Goal: Find specific page/section: Find specific page/section

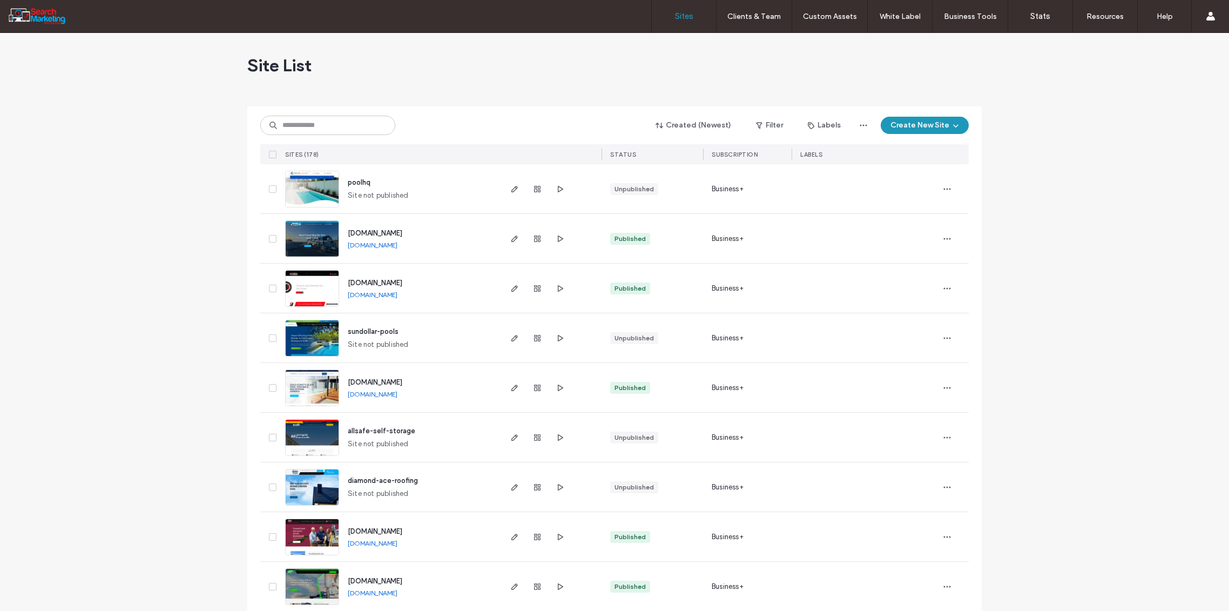
click at [297, 131] on input at bounding box center [327, 125] width 135 height 19
type input "******"
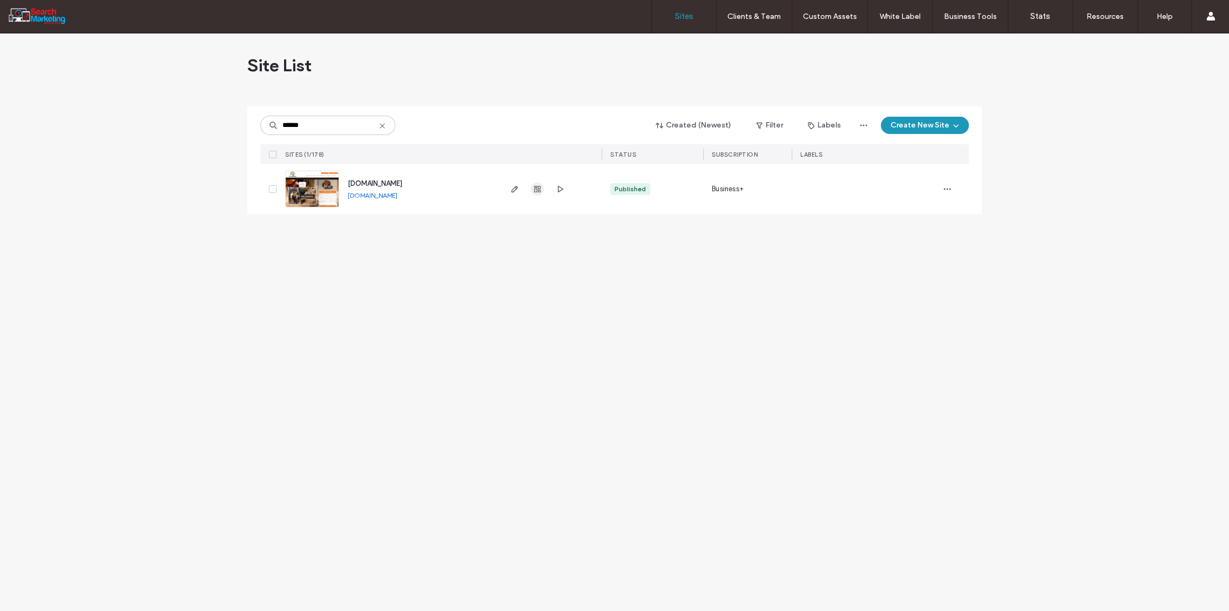
click at [540, 187] on icon "button" at bounding box center [537, 189] width 9 height 9
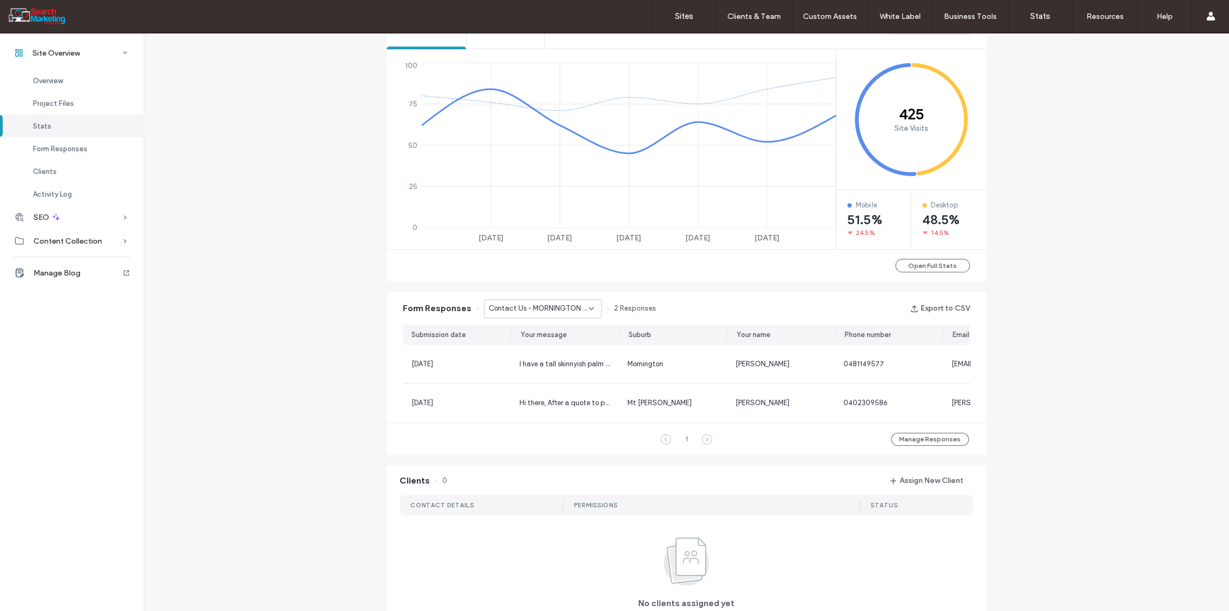
scroll to position [480, 0]
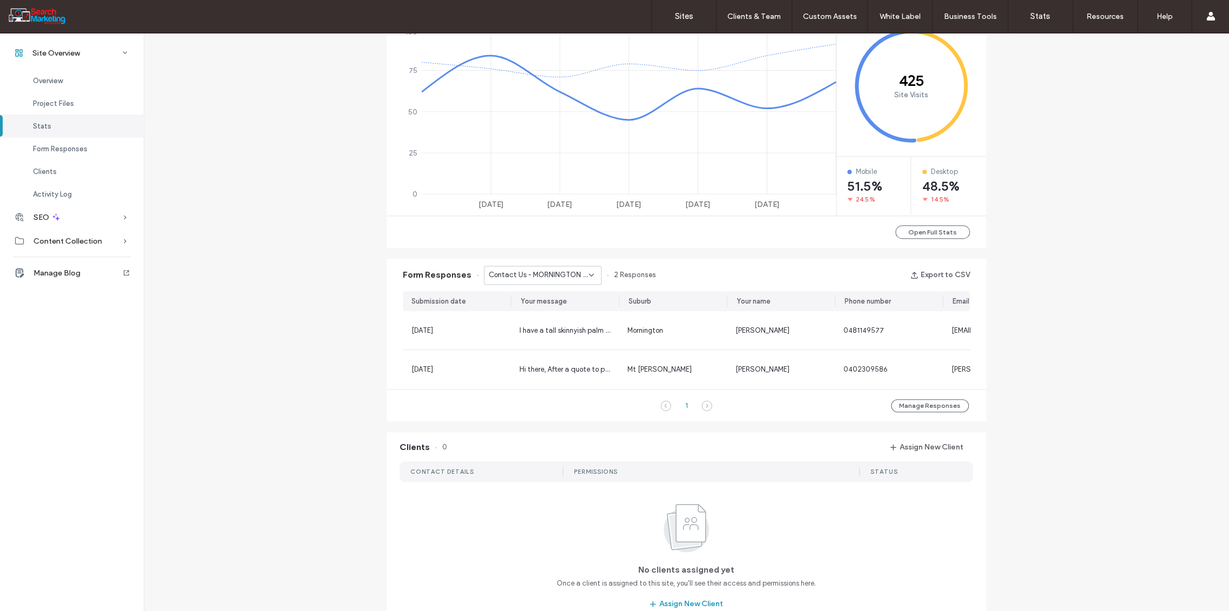
click at [590, 275] on icon at bounding box center [591, 275] width 9 height 9
click at [558, 362] on span "Home Banner Form - TREE REMOVAL page" at bounding box center [535, 365] width 104 height 11
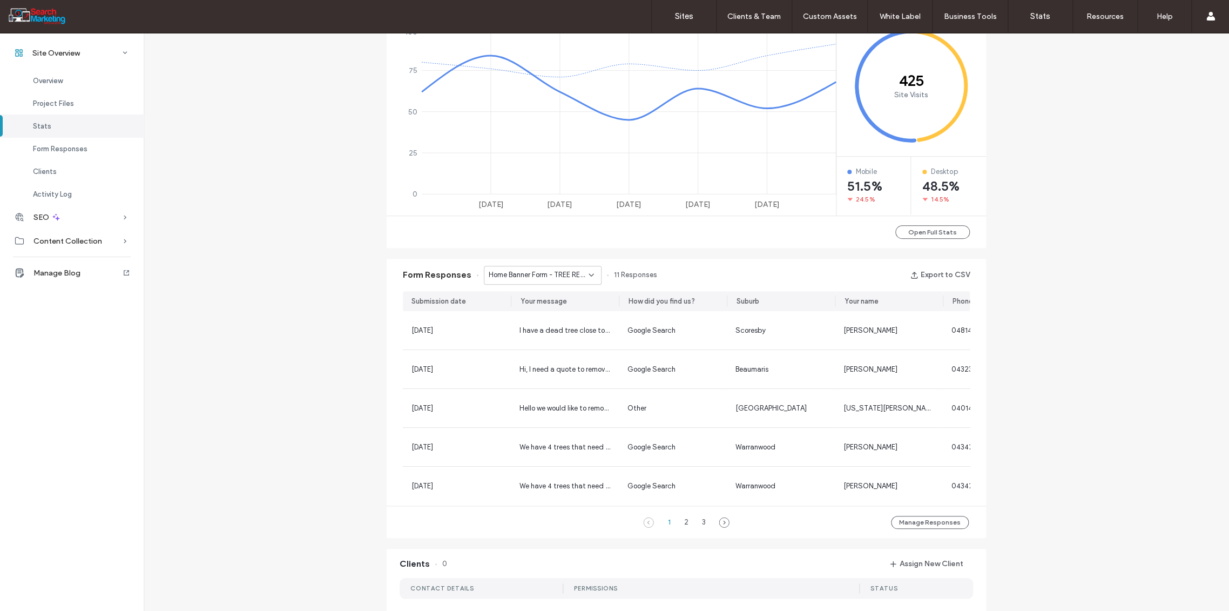
click at [588, 273] on icon at bounding box center [591, 275] width 9 height 9
click at [547, 317] on span "Home Banner Form - HEDGE TRIMMING page" at bounding box center [535, 314] width 104 height 11
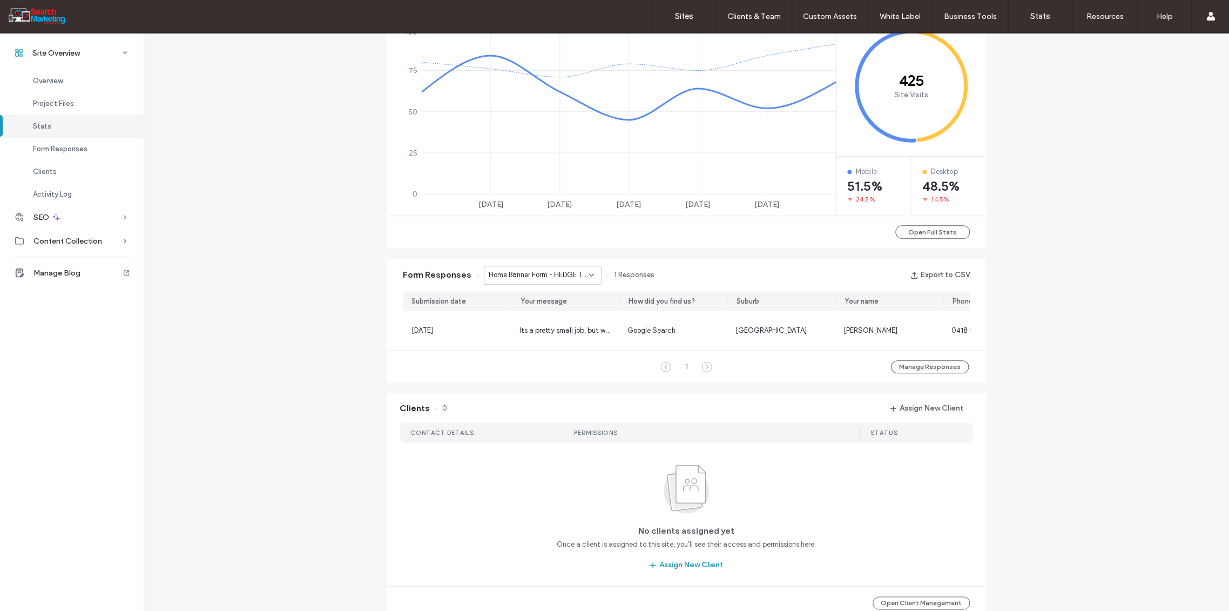
click at [587, 278] on icon at bounding box center [591, 275] width 9 height 9
click at [516, 362] on span "Home Banner Form - CONTACT page" at bounding box center [535, 361] width 104 height 11
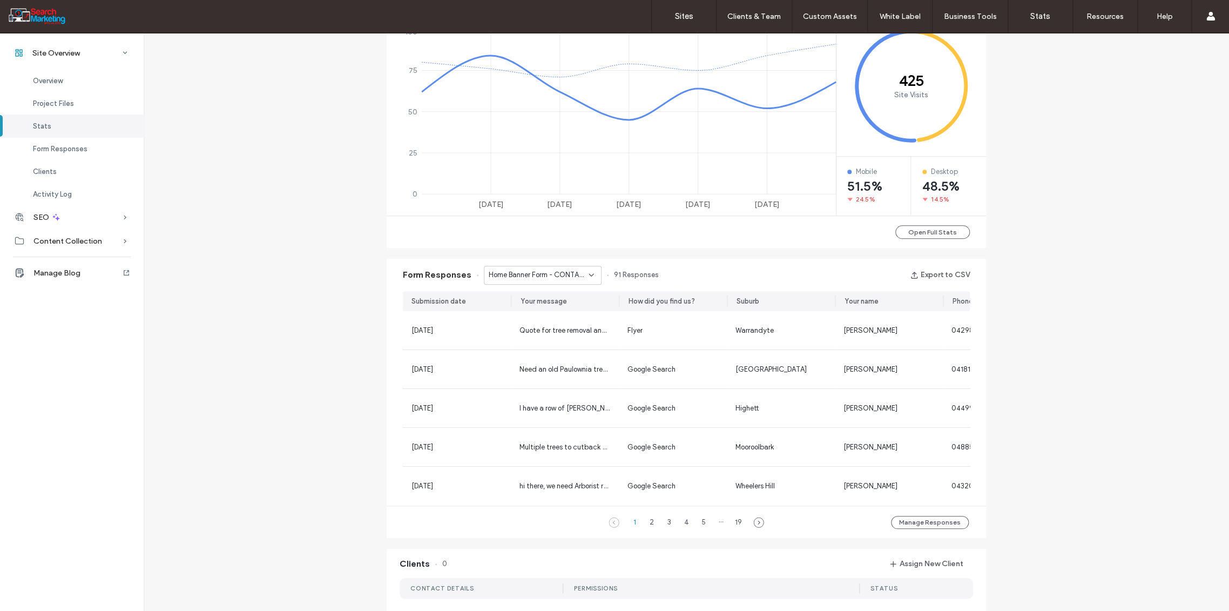
click at [591, 273] on div "Home Banner Form - CONTACT page" at bounding box center [543, 275] width 118 height 19
click at [541, 334] on span "Home Banner Form - HOME page" at bounding box center [535, 332] width 104 height 11
click at [587, 273] on icon at bounding box center [591, 275] width 9 height 9
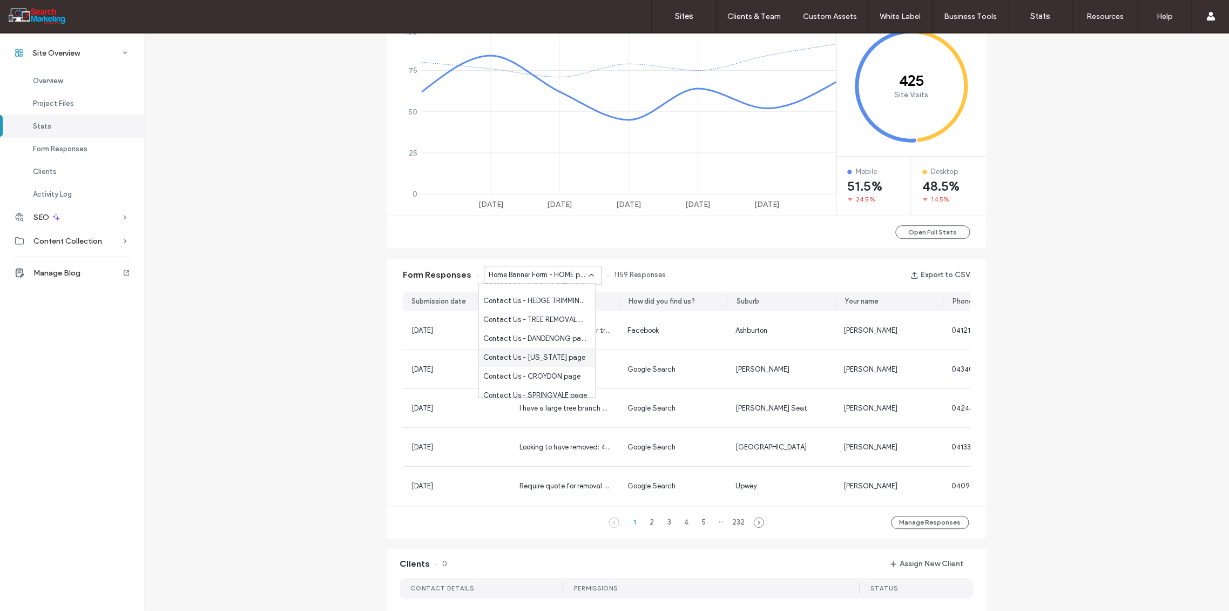
scroll to position [907, 0]
click at [547, 314] on span "Contact Us - TREE REMOVAL page" at bounding box center [535, 312] width 104 height 11
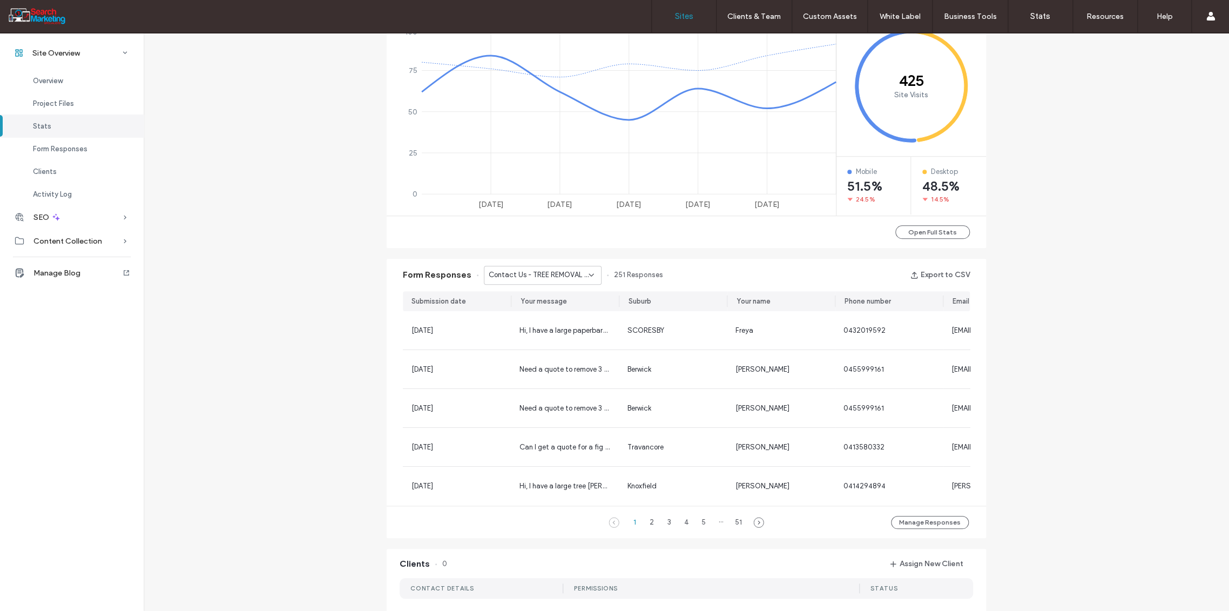
click at [684, 15] on label "Sites" at bounding box center [684, 16] width 18 height 10
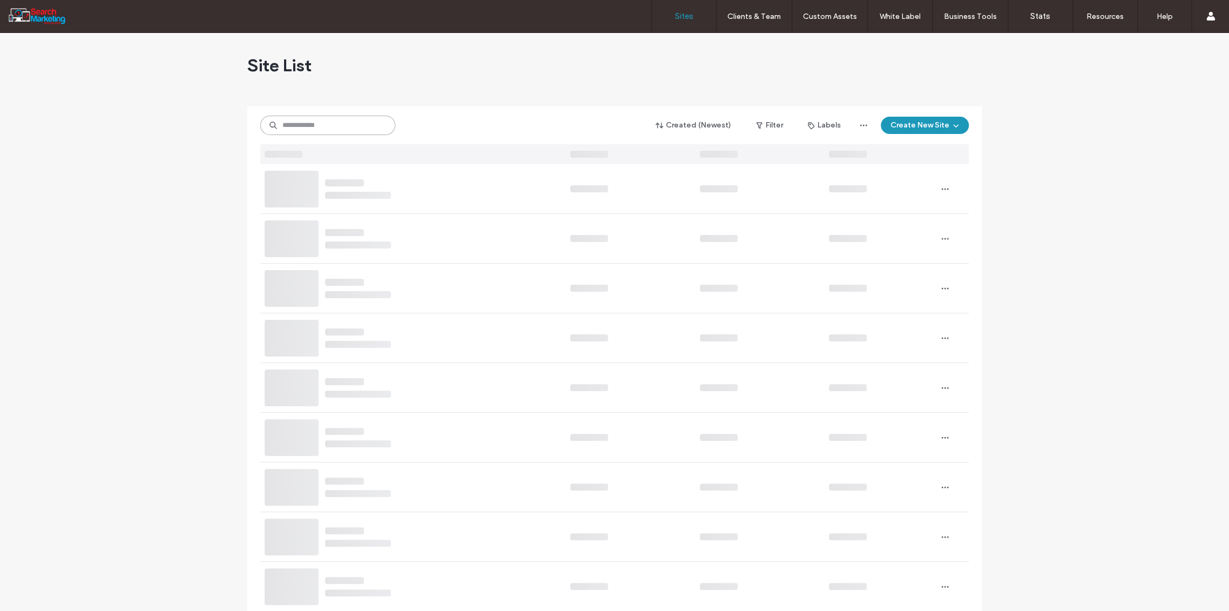
click at [291, 129] on input at bounding box center [327, 125] width 135 height 19
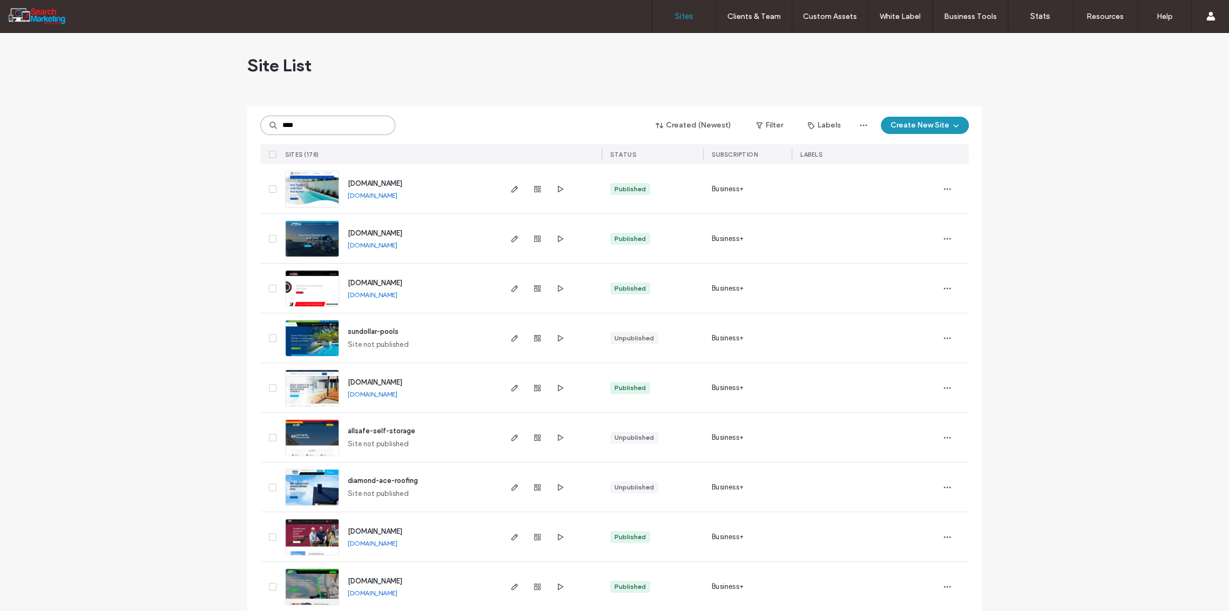
type input "****"
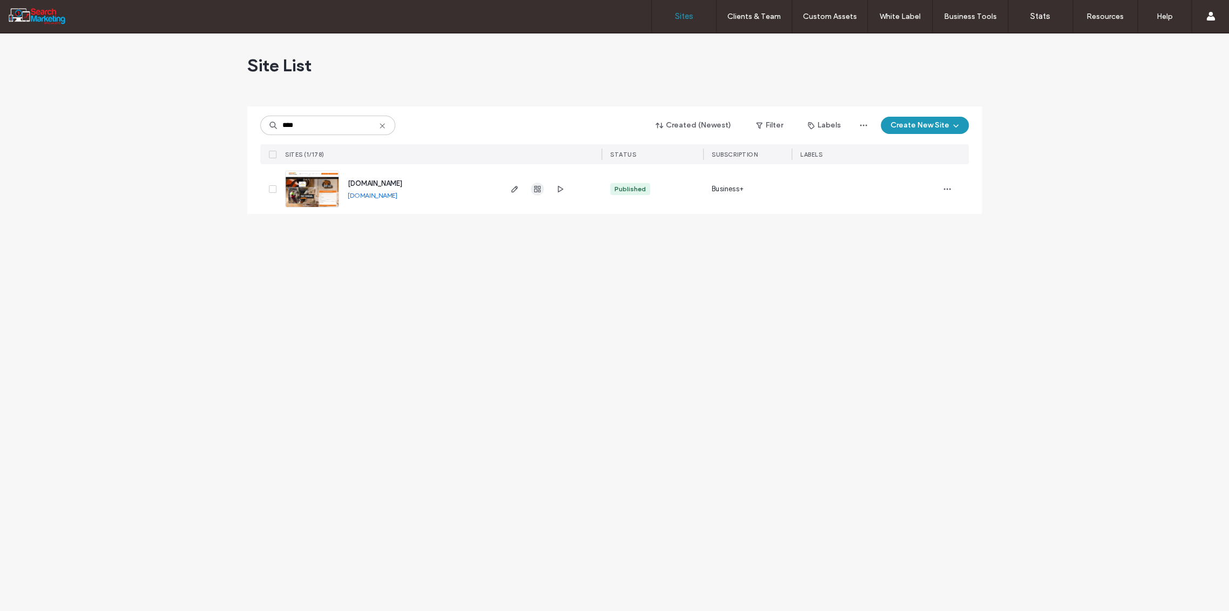
click at [534, 190] on icon "button" at bounding box center [537, 189] width 9 height 9
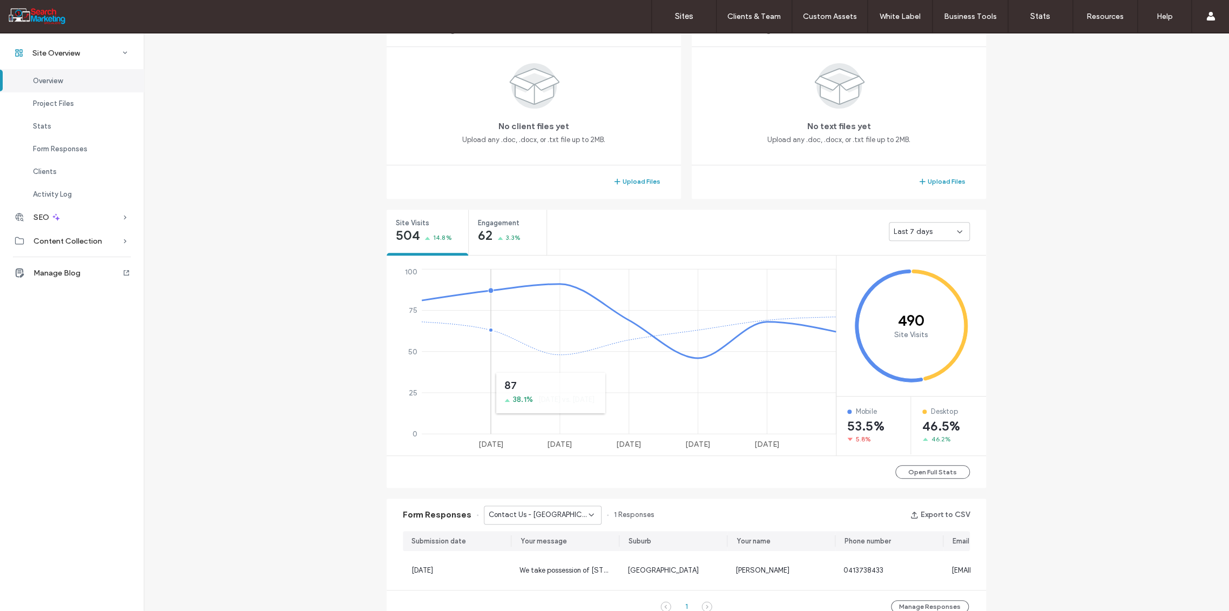
scroll to position [480, 0]
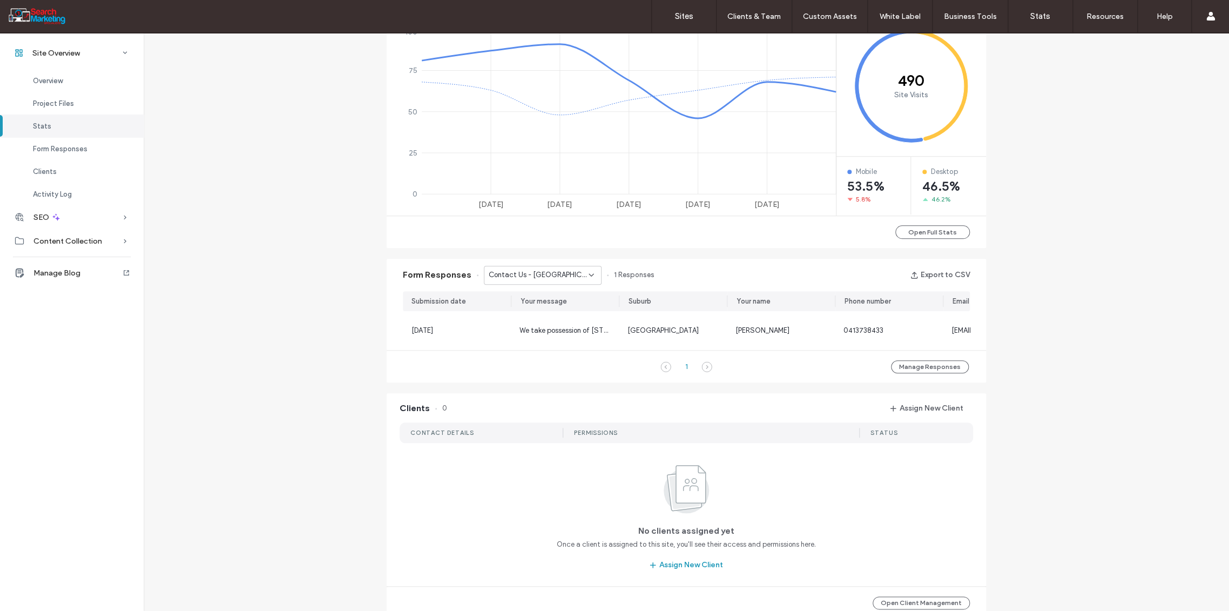
click at [589, 274] on use at bounding box center [591, 275] width 4 height 2
click at [548, 355] on span "Contact Us - PALMS page" at bounding box center [525, 359] width 84 height 11
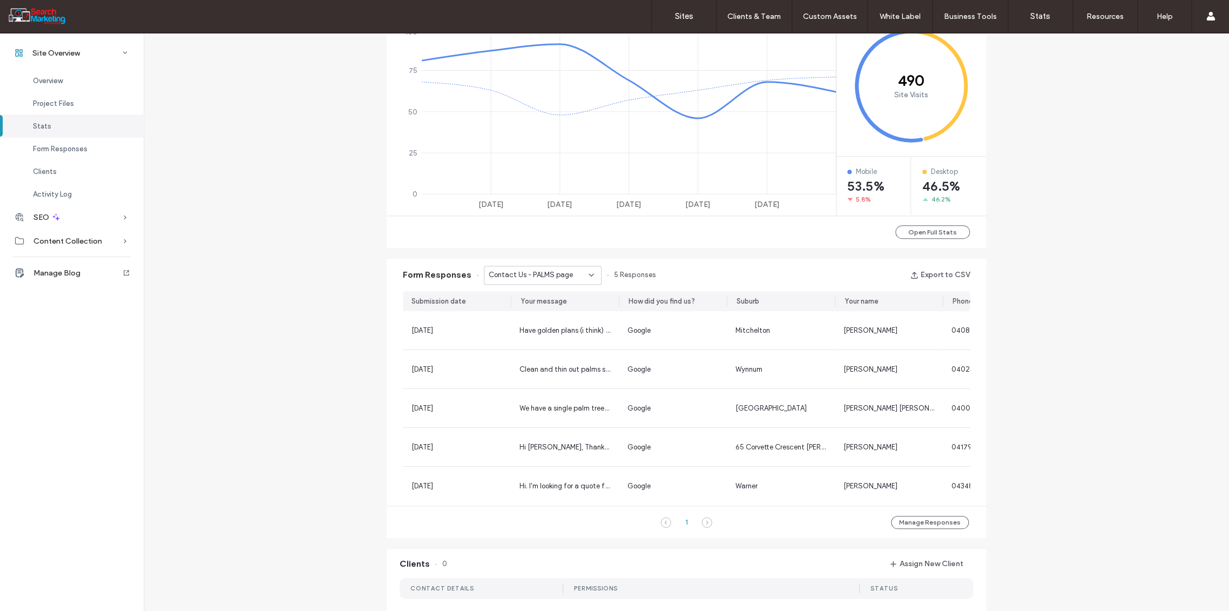
click at [587, 271] on icon at bounding box center [591, 275] width 9 height 9
click at [536, 340] on span "Contact Us - CONTACT page" at bounding box center [531, 340] width 97 height 11
click at [587, 275] on icon at bounding box center [591, 275] width 9 height 9
click at [548, 344] on span "Contact Us - HOME page" at bounding box center [524, 344] width 83 height 11
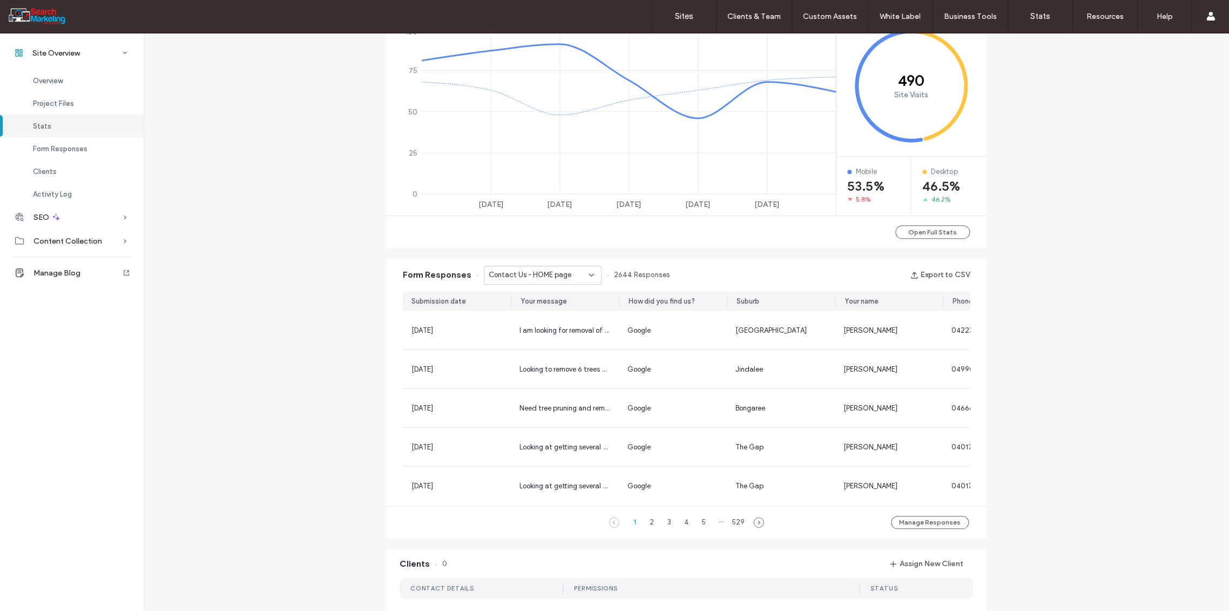
click at [591, 273] on div "Contact Us - HOME page" at bounding box center [543, 275] width 118 height 19
click at [544, 334] on span "Contact Us Form - CONTACT page" at bounding box center [535, 331] width 104 height 11
click at [589, 273] on icon at bounding box center [591, 275] width 9 height 9
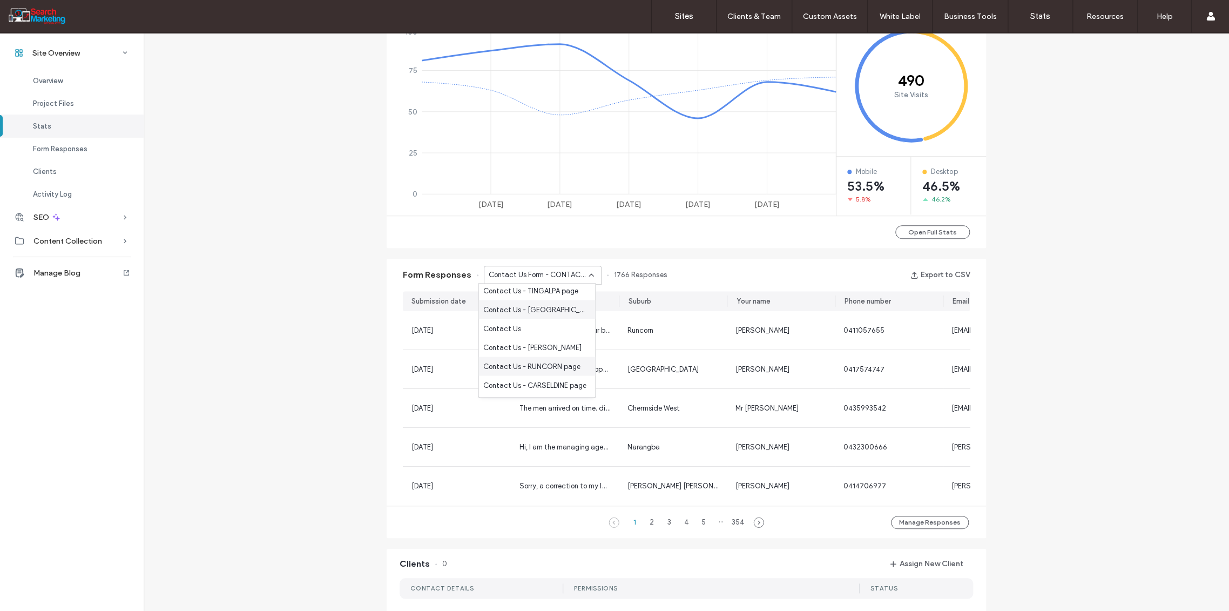
scroll to position [1140, 0]
click at [545, 349] on div "Contact Us - HOME page" at bounding box center [537, 343] width 117 height 19
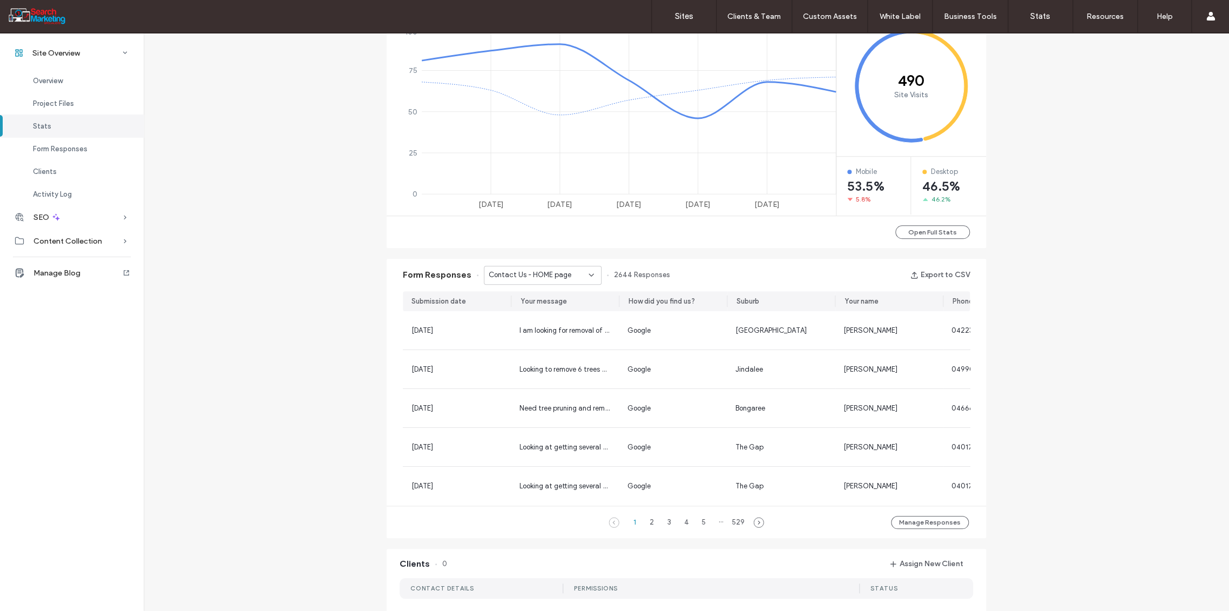
click at [589, 272] on icon at bounding box center [591, 275] width 9 height 9
click at [549, 354] on span "Contact Us - PALMS page" at bounding box center [525, 353] width 84 height 11
click at [687, 16] on label "Sites" at bounding box center [684, 16] width 18 height 10
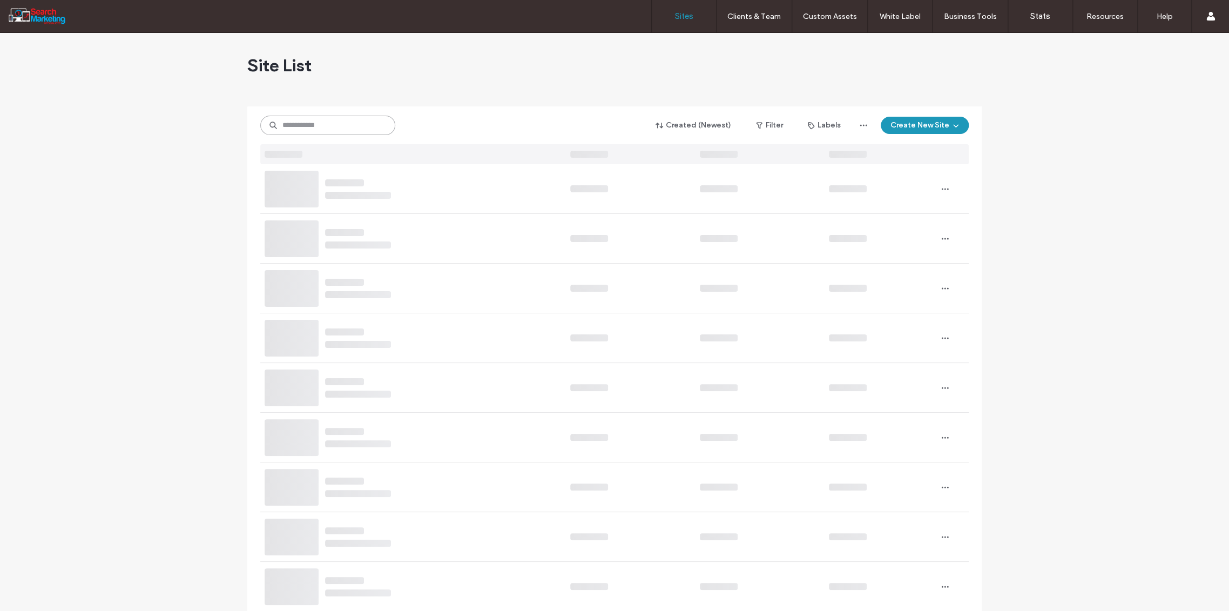
click at [300, 126] on input at bounding box center [327, 125] width 135 height 19
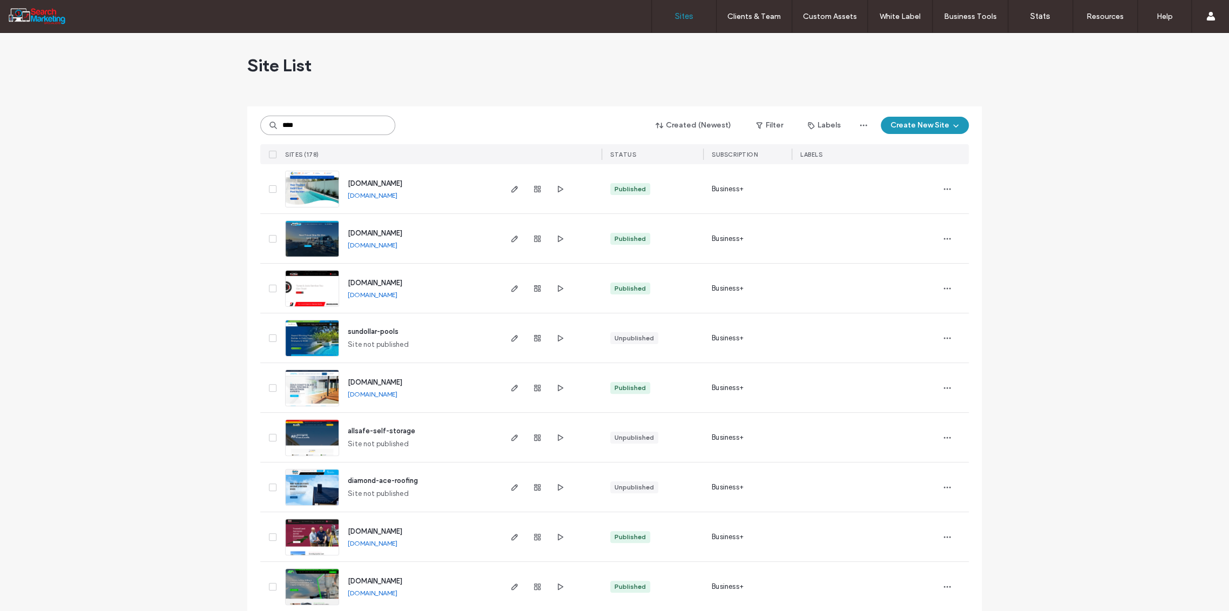
type input "****"
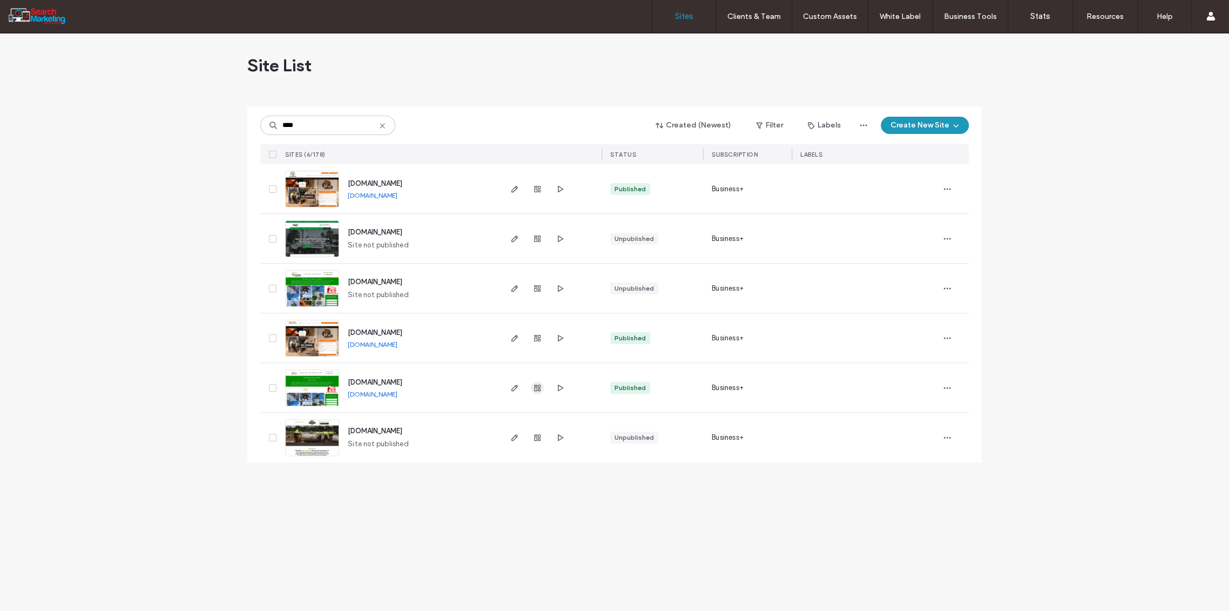
click at [536, 388] on icon "button" at bounding box center [537, 387] width 9 height 9
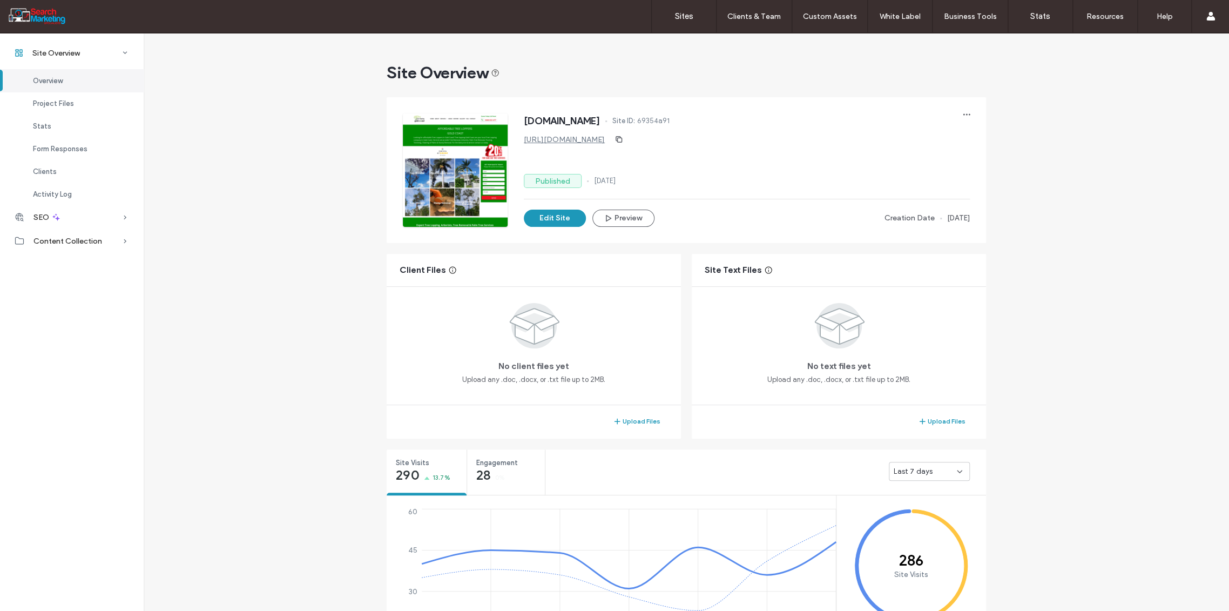
scroll to position [180, 0]
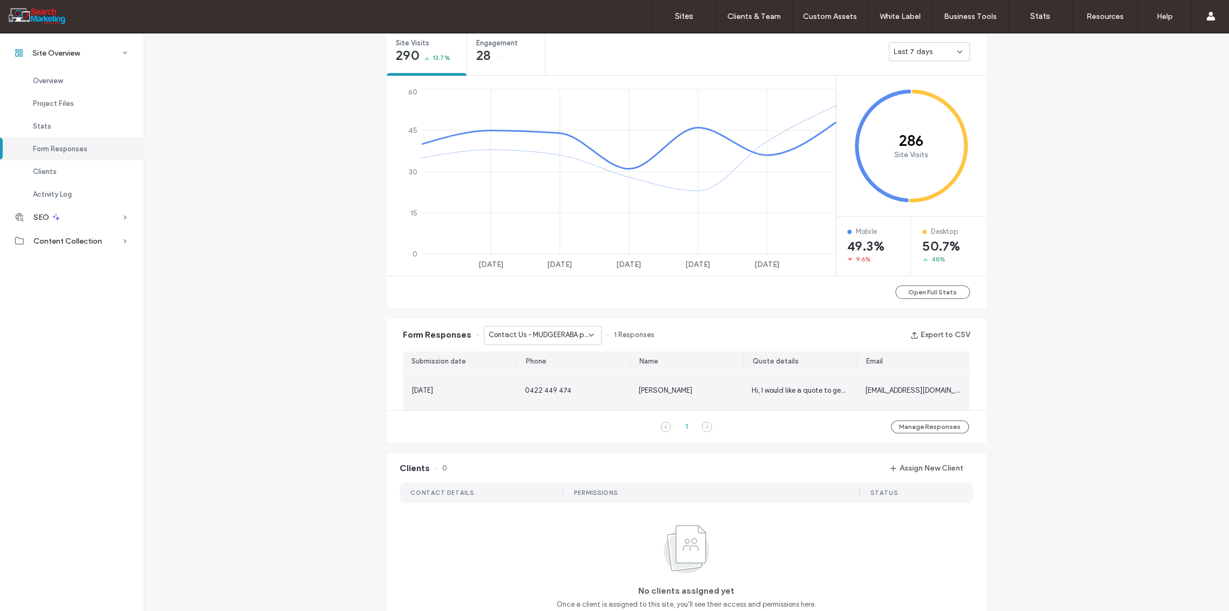
scroll to position [360, 0]
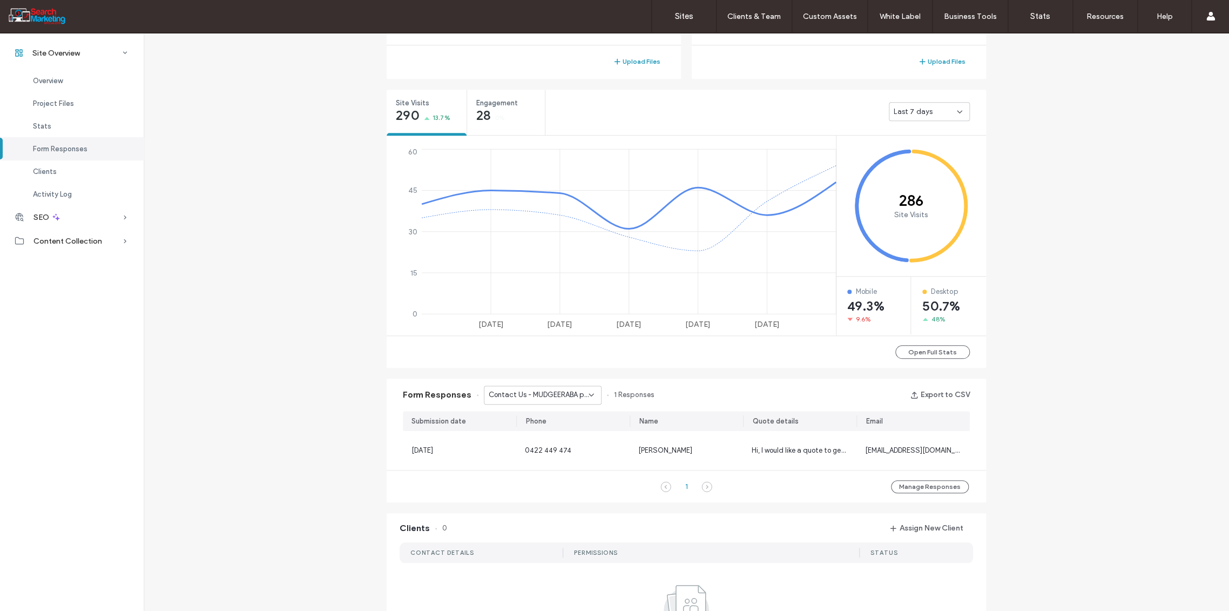
click at [589, 395] on use at bounding box center [591, 395] width 4 height 2
click at [573, 434] on span "Contact Us - TREE REMOVAL page" at bounding box center [535, 432] width 104 height 11
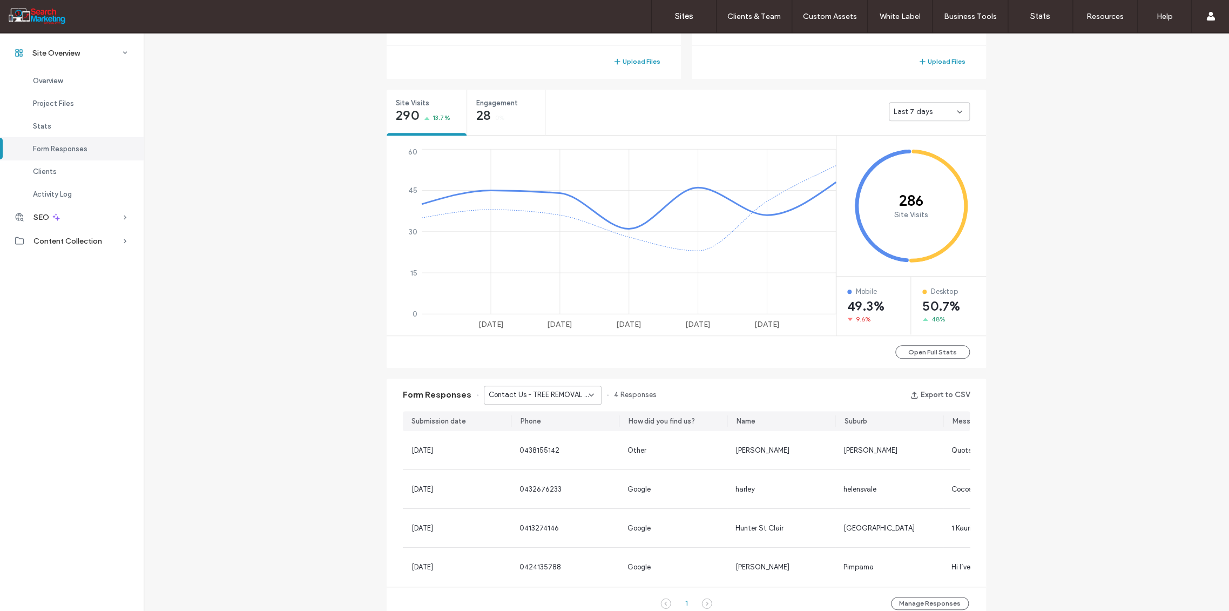
click at [589, 394] on use at bounding box center [591, 395] width 4 height 2
click at [568, 465] on span "Contact Us - Header/Footer" at bounding box center [529, 470] width 92 height 11
click at [588, 392] on div "Contact Us - Header/Footer" at bounding box center [543, 395] width 118 height 19
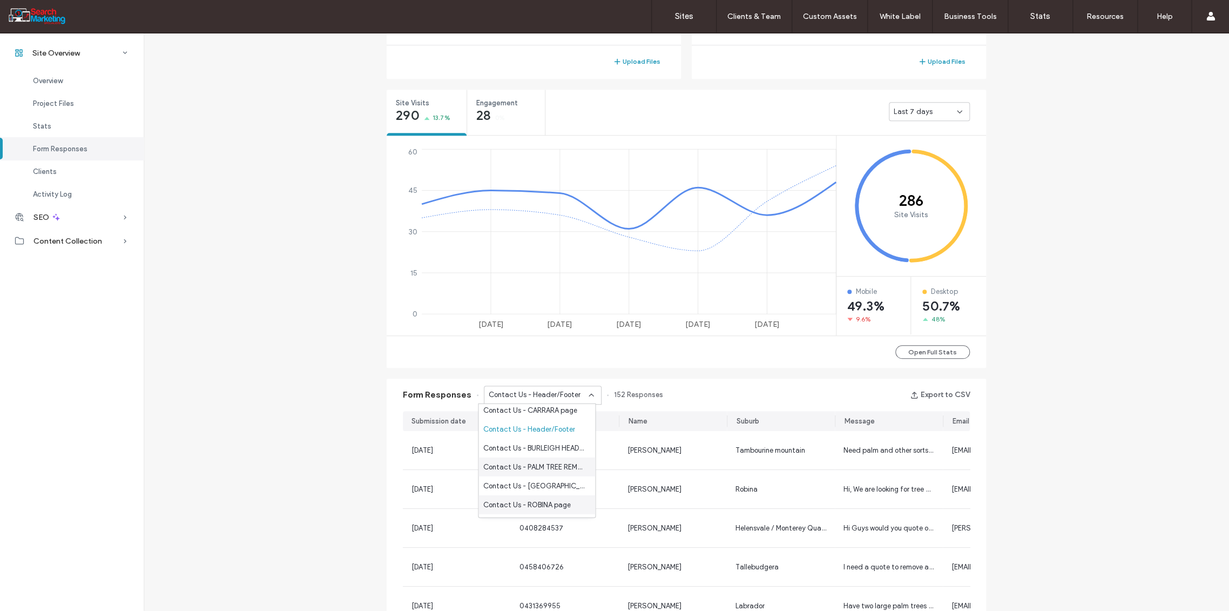
scroll to position [60, 0]
click at [555, 450] on span "Contact Us - PALM TREE REMOVAL - TRIMMING page" at bounding box center [535, 447] width 104 height 11
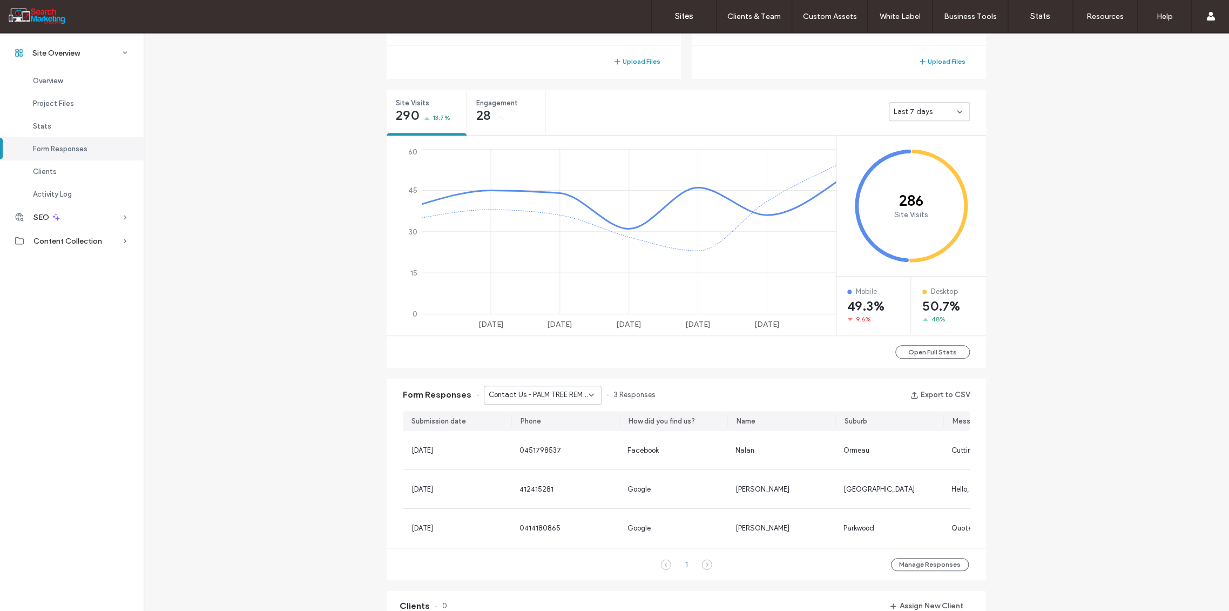
drag, startPoint x: 588, startPoint y: 392, endPoint x: 583, endPoint y: 402, distance: 12.1
click at [588, 392] on icon at bounding box center [591, 395] width 9 height 9
click at [548, 438] on span "CONTACT FORM - Header/Footer" at bounding box center [535, 438] width 104 height 11
click at [588, 391] on icon at bounding box center [591, 395] width 9 height 9
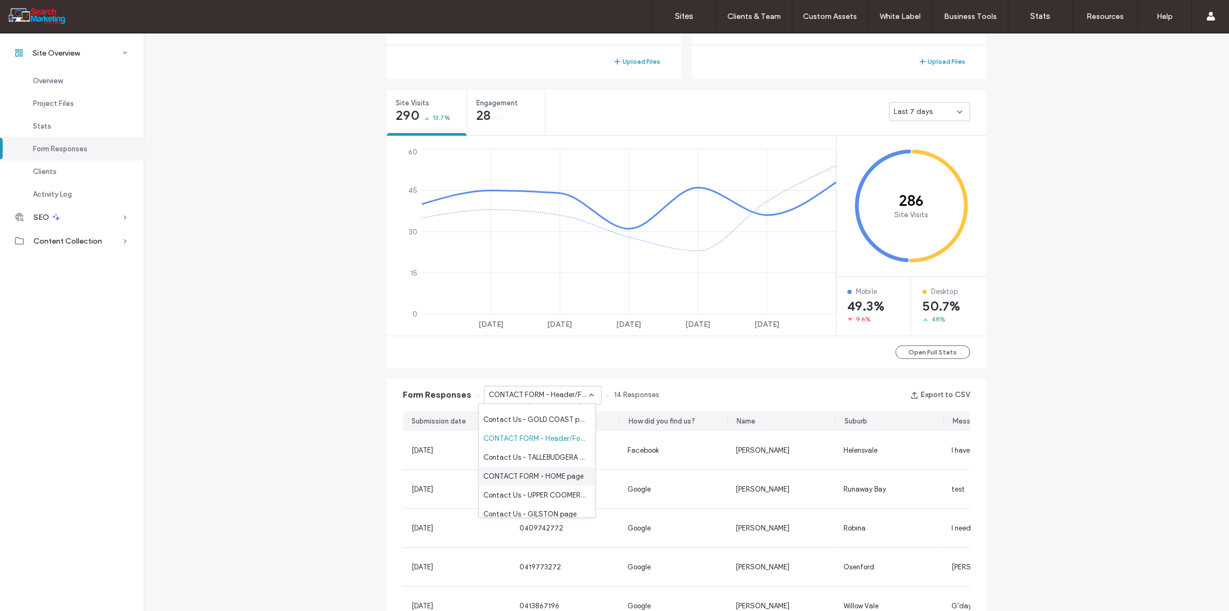
click at [547, 472] on span "CONTACT FORM - HOME page" at bounding box center [533, 475] width 100 height 11
click at [588, 396] on icon at bounding box center [591, 395] width 9 height 9
click at [541, 450] on span "Contact Us - NERANG page" at bounding box center [528, 450] width 91 height 11
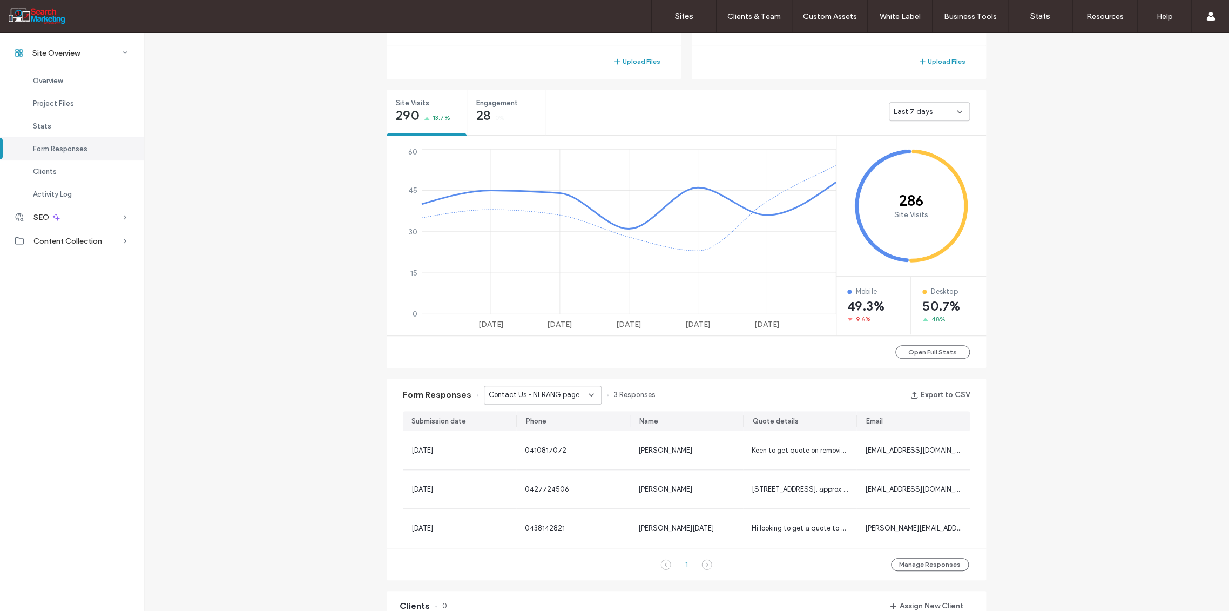
click at [587, 398] on icon at bounding box center [591, 395] width 9 height 9
click at [558, 472] on span "Contact Us - TREE REMOVAL page" at bounding box center [535, 469] width 104 height 11
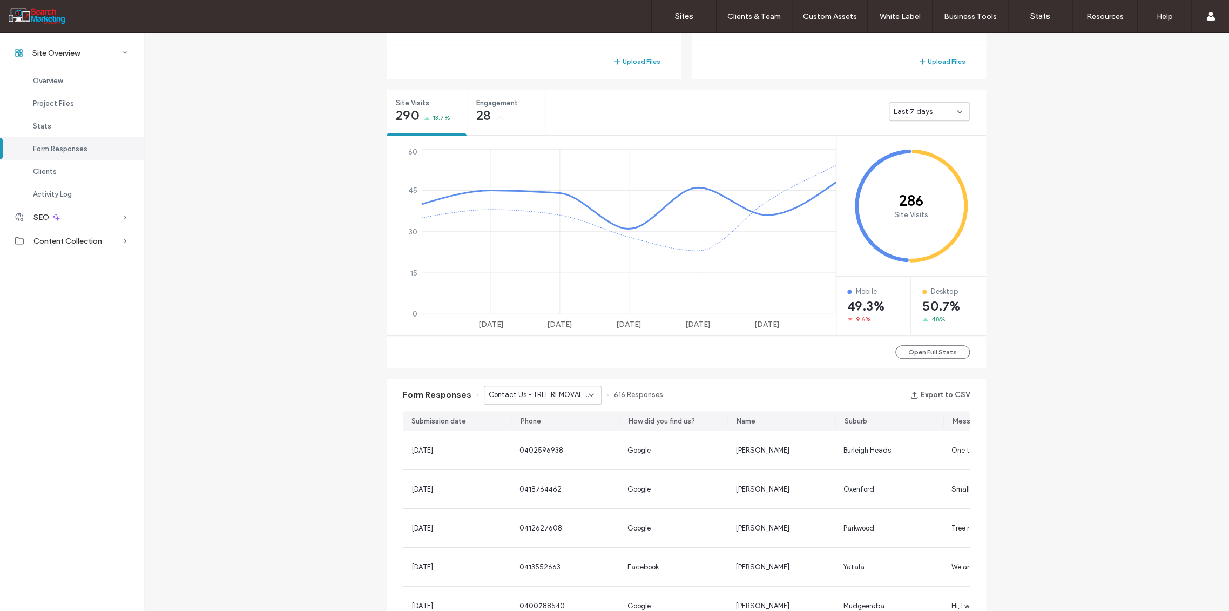
click at [587, 395] on icon at bounding box center [591, 395] width 9 height 9
click at [564, 492] on span "Contact Page - Form - CONTACT page" at bounding box center [535, 488] width 104 height 11
click at [588, 393] on icon at bounding box center [591, 395] width 9 height 9
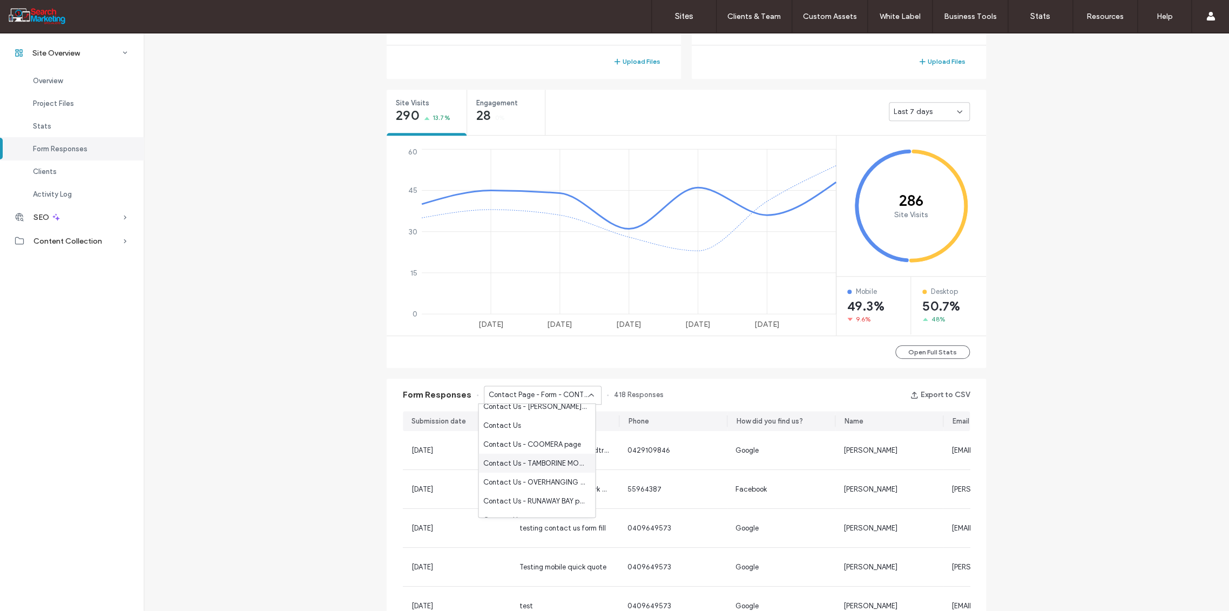
scroll to position [540, 0]
click at [550, 423] on span "Contact Us - OVERHANGING BRANCHES page" at bounding box center [535, 421] width 104 height 11
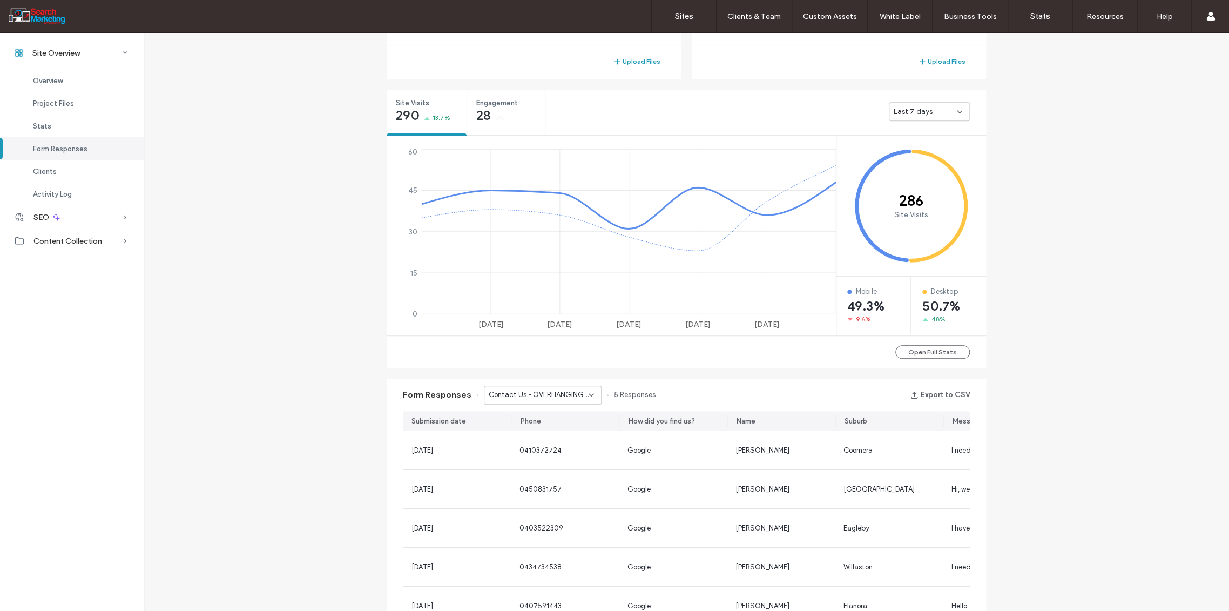
click at [589, 399] on icon at bounding box center [591, 395] width 9 height 9
click at [570, 474] on span "Contact Us - PRUNING AND SHAPING page" at bounding box center [535, 477] width 104 height 11
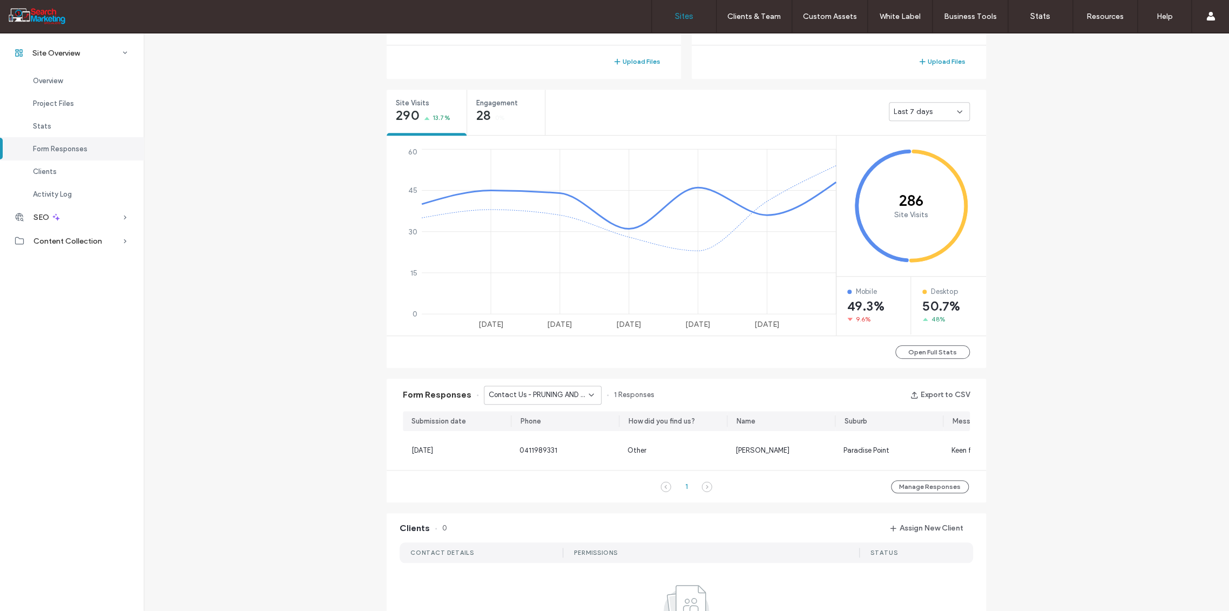
drag, startPoint x: 687, startPoint y: 17, endPoint x: 687, endPoint y: 22, distance: 5.4
click at [687, 17] on label "Sites" at bounding box center [684, 16] width 18 height 10
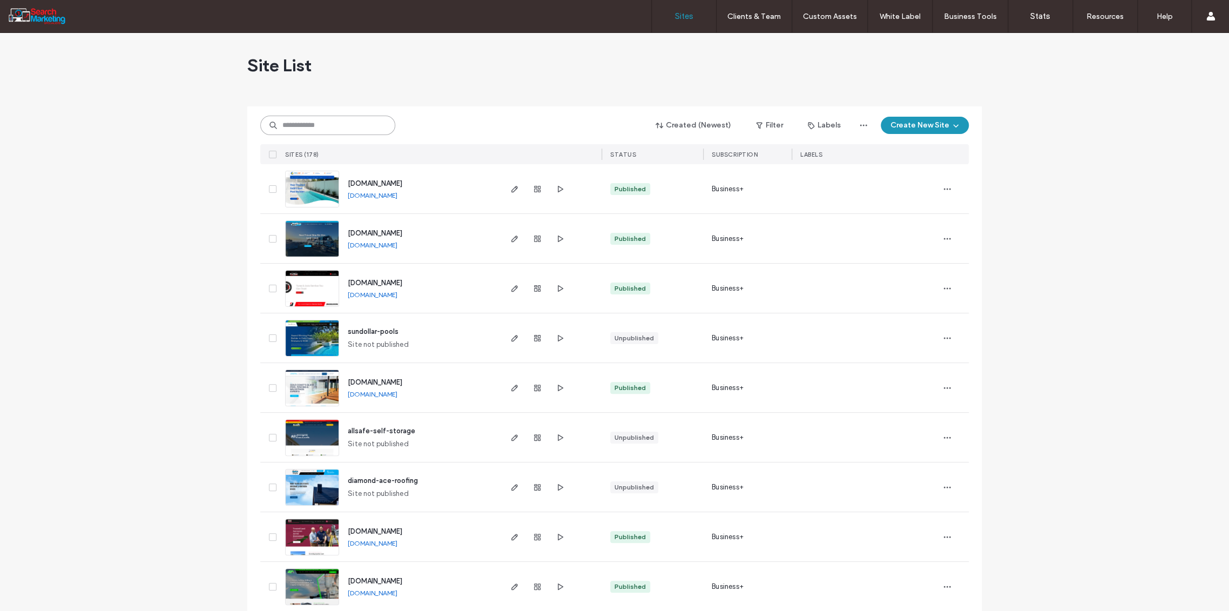
click at [298, 126] on input at bounding box center [327, 125] width 135 height 19
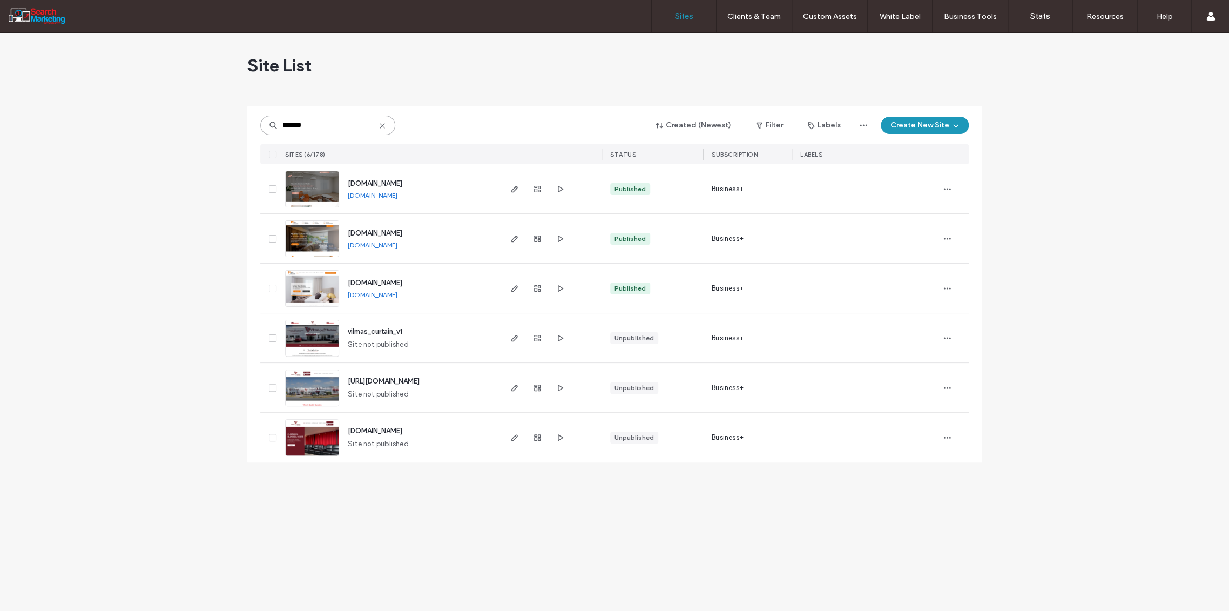
type input "*******"
click at [537, 191] on icon "button" at bounding box center [537, 189] width 9 height 9
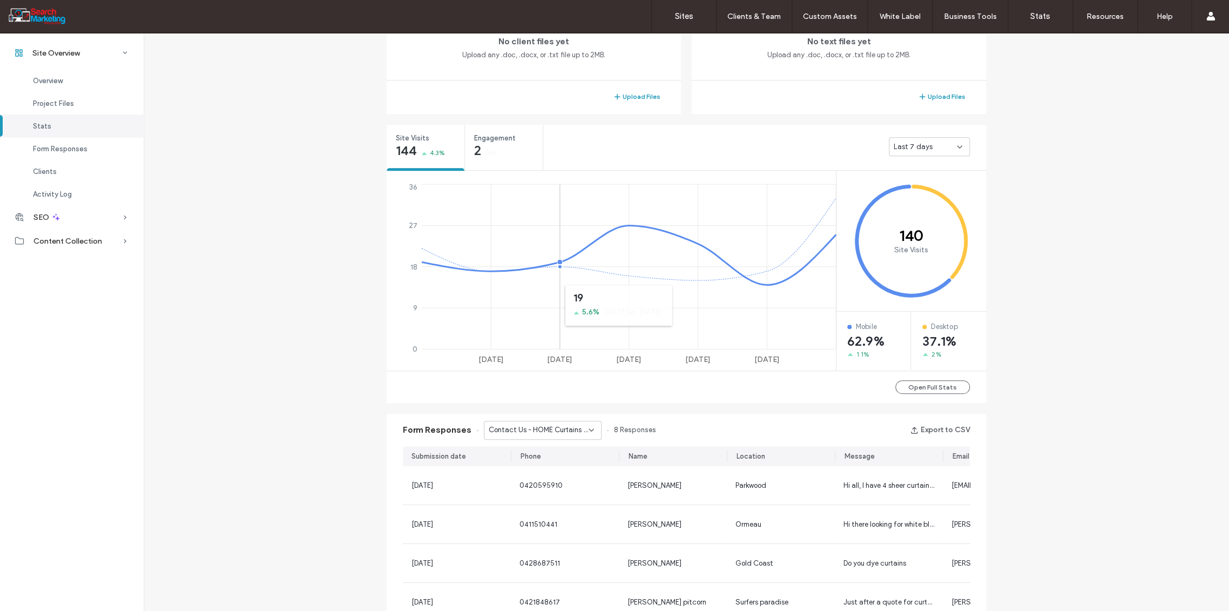
scroll to position [360, 0]
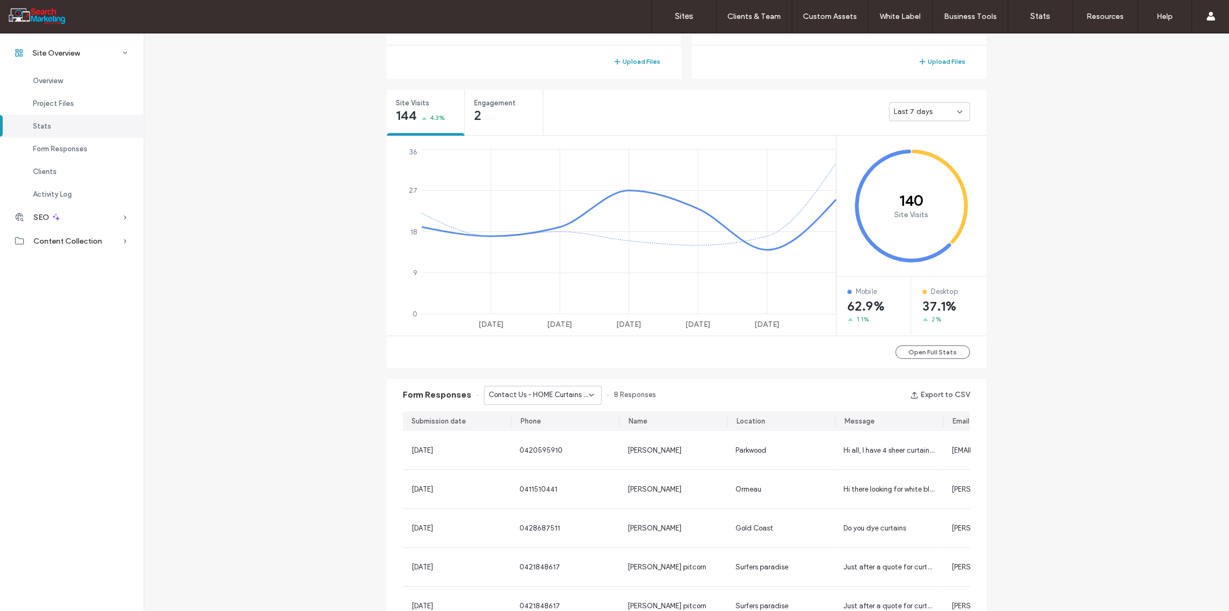
click at [589, 395] on use at bounding box center [591, 395] width 4 height 2
click at [568, 434] on span "Contact us - CONTACT page" at bounding box center [531, 432] width 96 height 11
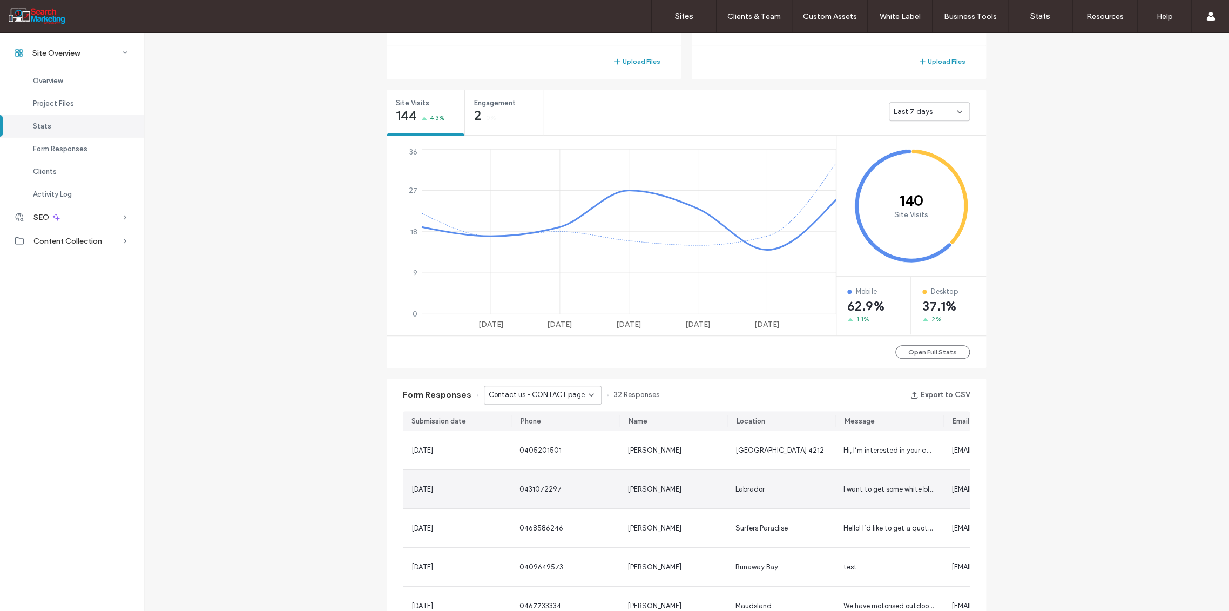
scroll to position [410, 0]
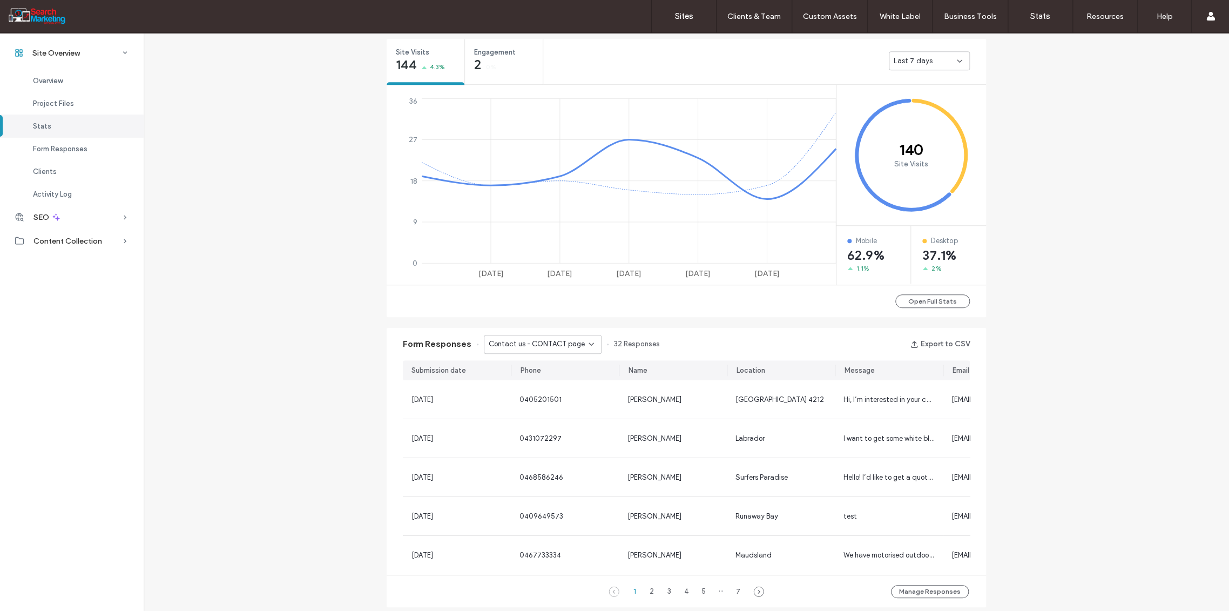
click at [587, 342] on icon at bounding box center [591, 344] width 9 height 9
click at [568, 419] on span "Get in Touch With Us - Header/Footer" at bounding box center [535, 419] width 104 height 11
click at [676, 16] on label "Sites" at bounding box center [684, 16] width 18 height 10
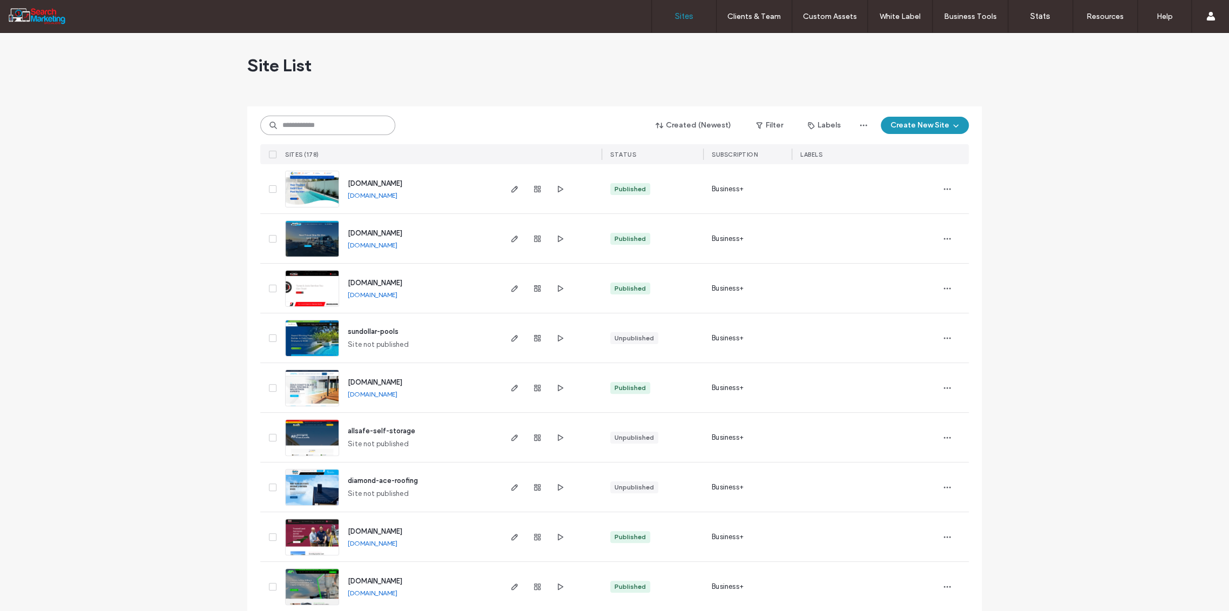
drag, startPoint x: 290, startPoint y: 130, endPoint x: 288, endPoint y: 136, distance: 6.0
click at [289, 137] on div "Created (Newest) Filter Labels Create New Site SITES (178) STATUS SUBSCRIPTION …" at bounding box center [614, 135] width 709 height 58
type input "*******"
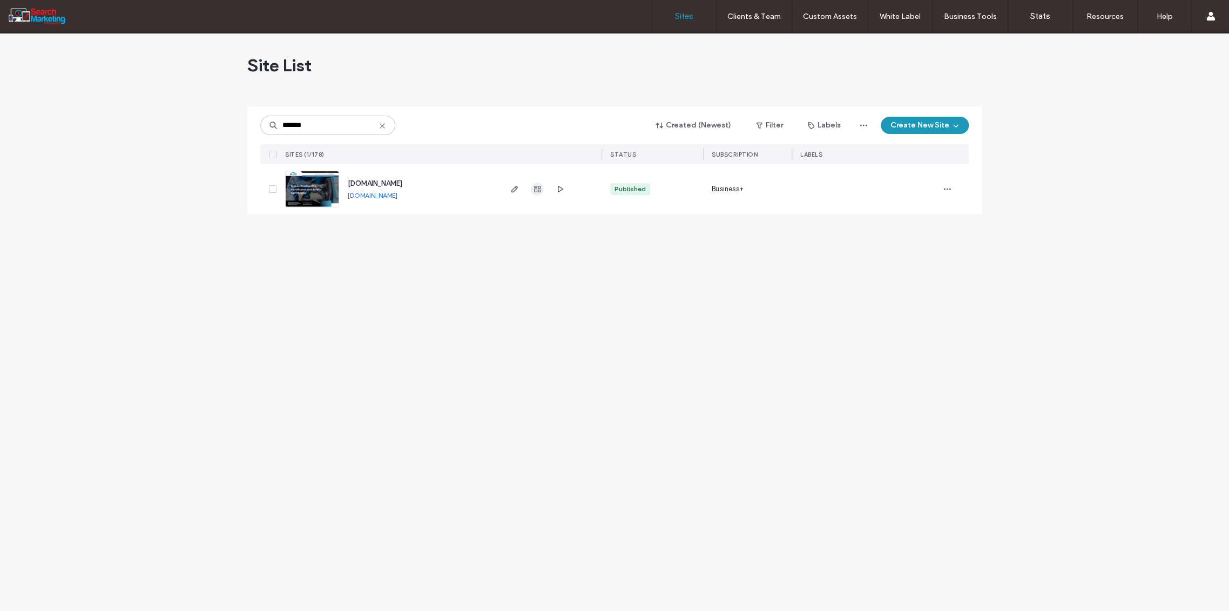
click at [539, 190] on icon "button" at bounding box center [537, 189] width 9 height 9
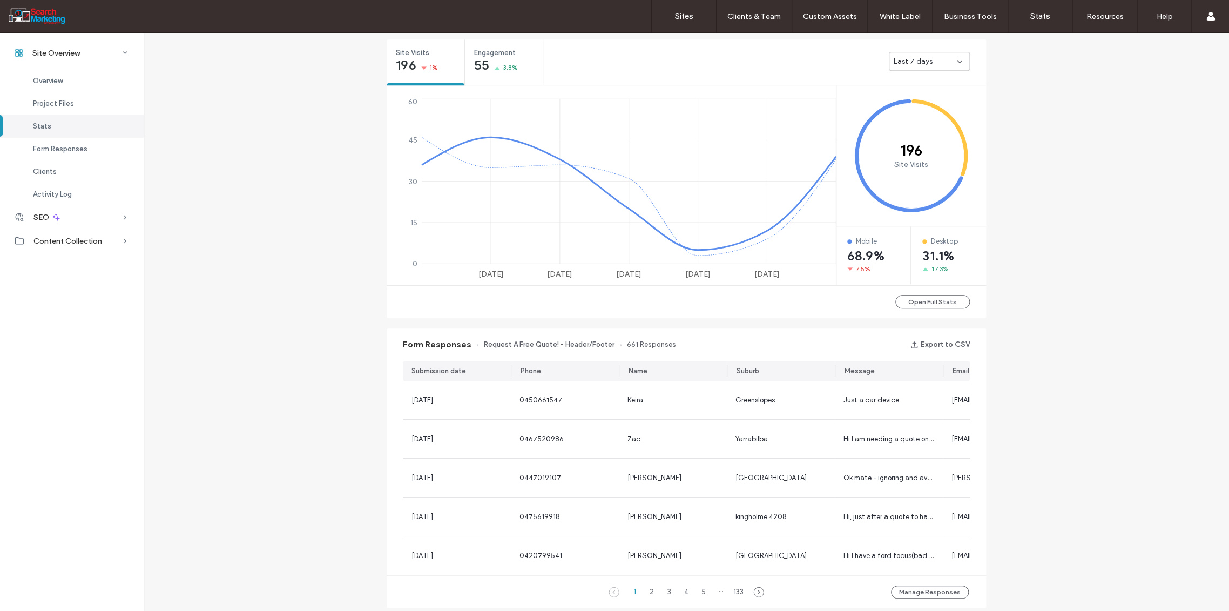
scroll to position [480, 0]
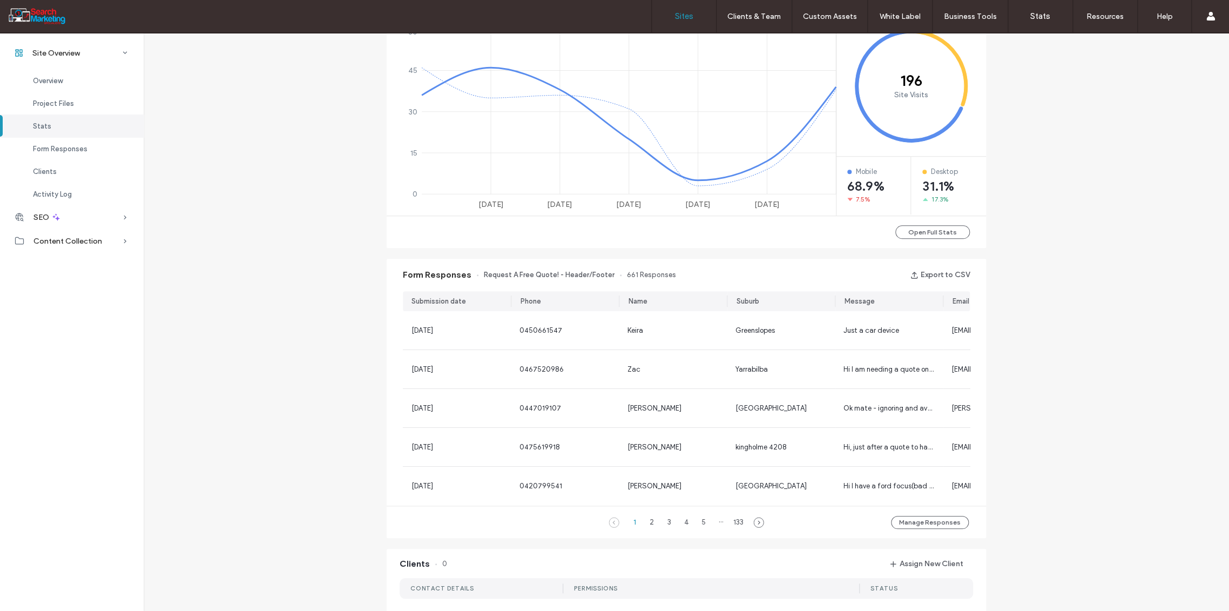
click at [683, 17] on label "Sites" at bounding box center [684, 16] width 18 height 10
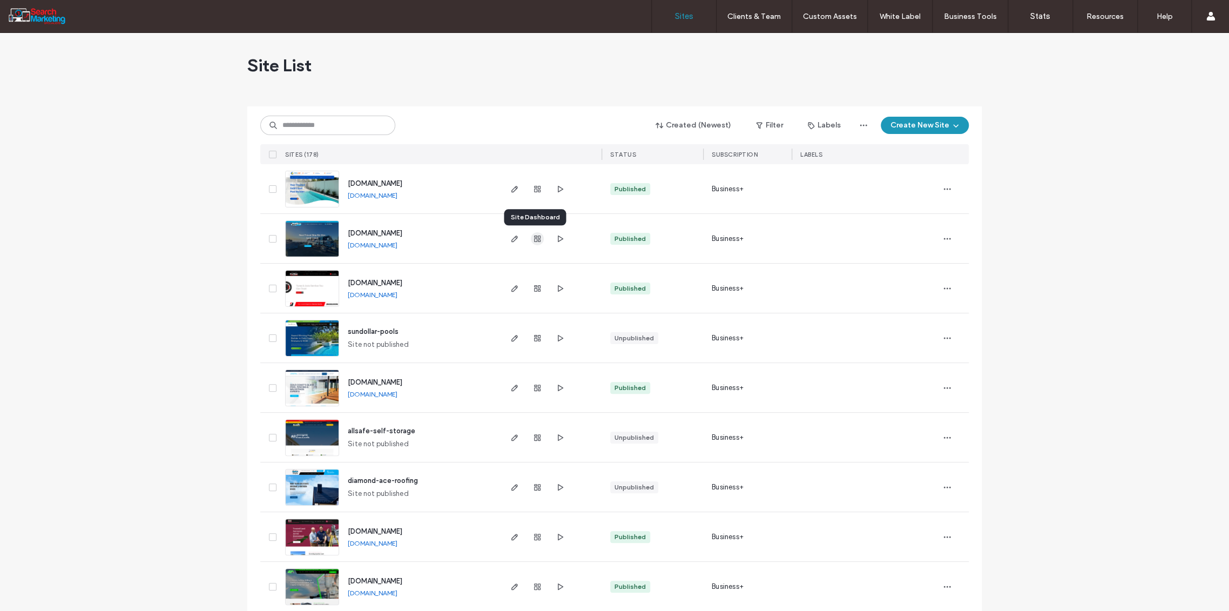
click at [534, 237] on use "button" at bounding box center [537, 238] width 6 height 6
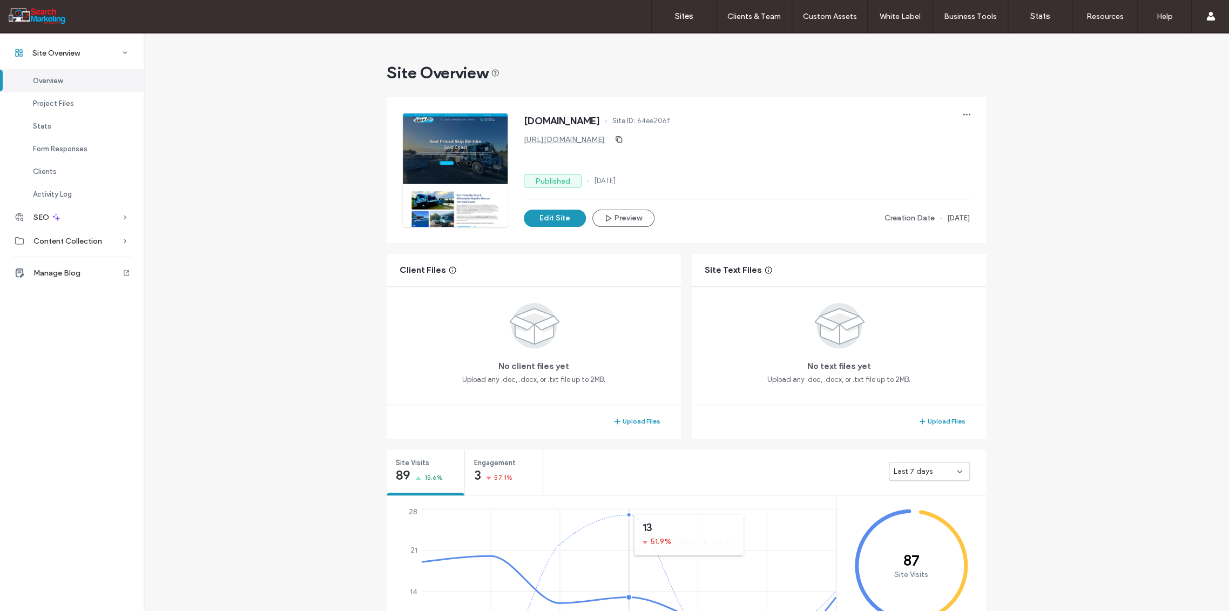
scroll to position [300, 0]
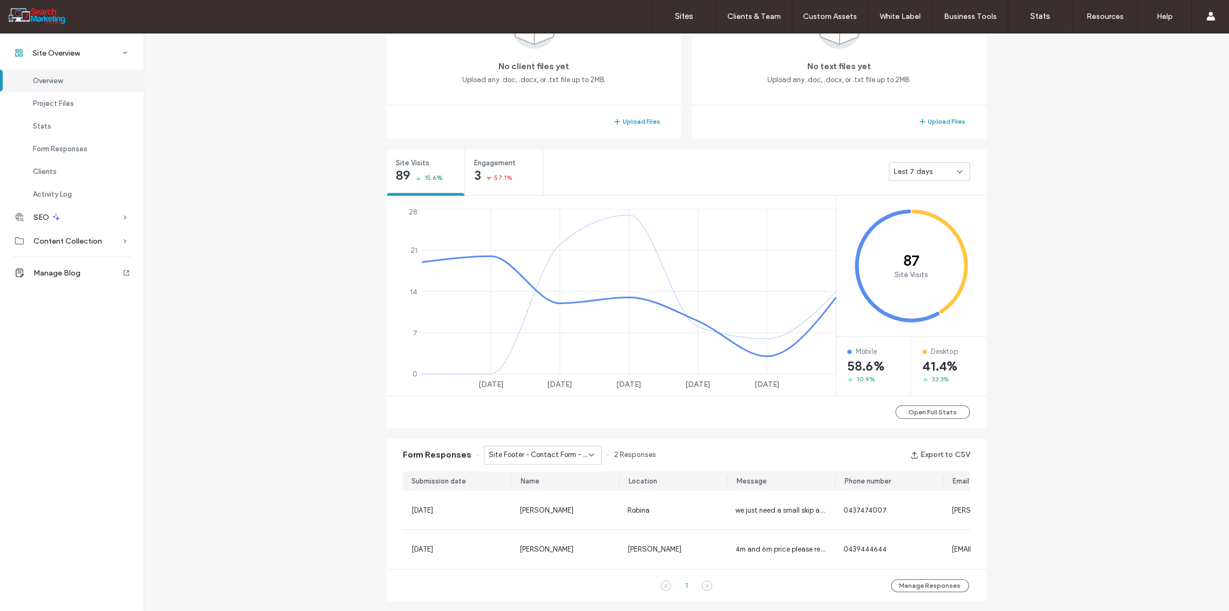
click at [592, 455] on div "Site Footer - Contact Form - CONTACT US page" at bounding box center [543, 455] width 118 height 19
click at [642, 441] on div "Form Responses Site Footer - Contact Form - CONTACT US page 2 Responses Export …" at bounding box center [687, 455] width 600 height 32
click at [587, 453] on icon at bounding box center [591, 454] width 9 height 9
click at [569, 488] on span "Site Footer - Contact Form - Header/Footer" at bounding box center [535, 492] width 104 height 11
click at [587, 450] on icon at bounding box center [591, 454] width 9 height 9
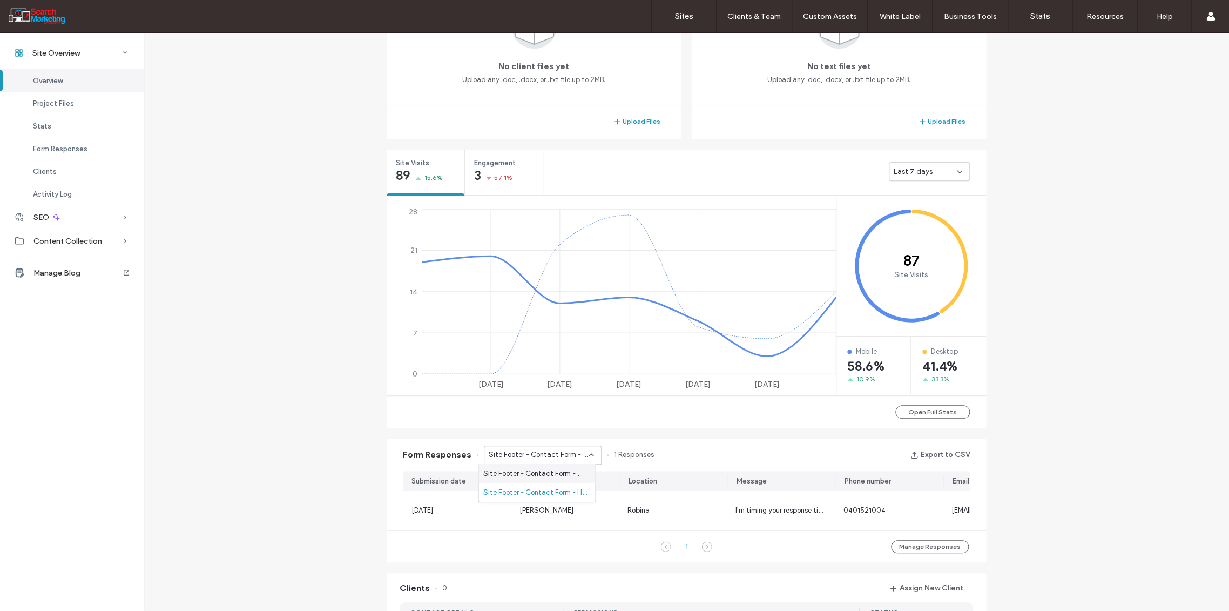
click at [566, 474] on span "Site Footer - Contact Form - CONTACT US page" at bounding box center [535, 473] width 104 height 11
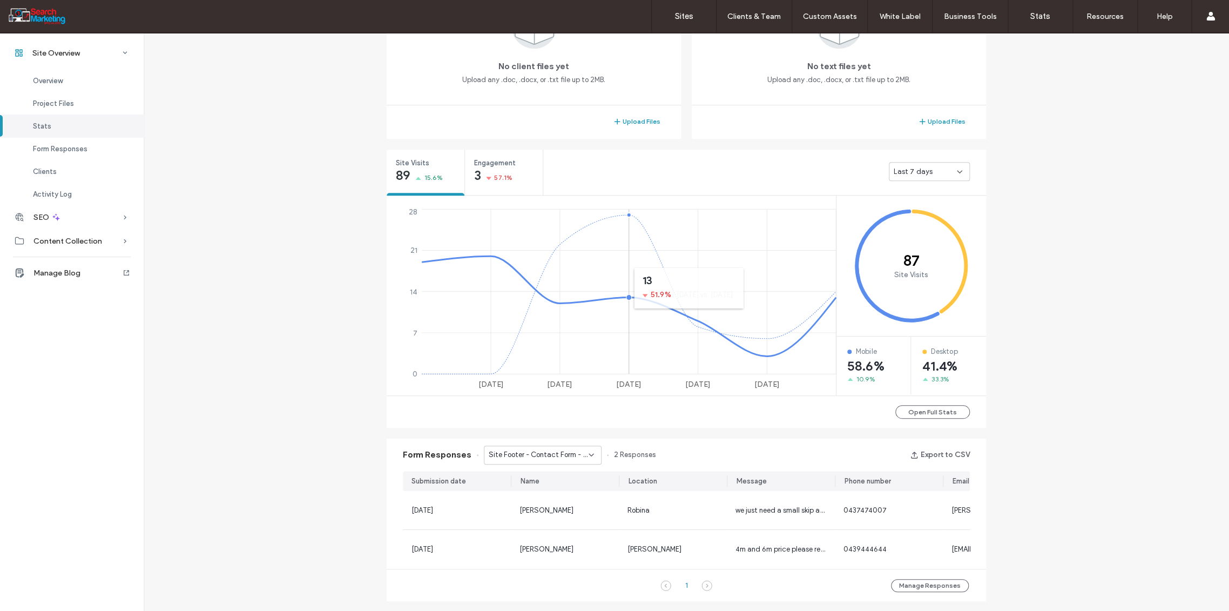
scroll to position [134, 0]
